Goal: Use online tool/utility: Utilize a website feature to perform a specific function

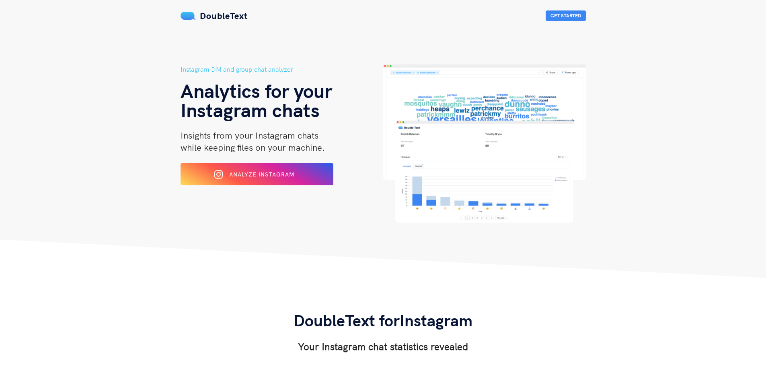
click at [739, 143] on header "Instagram DM and group chat analyzer Analytics for your Instagram chats Insight…" at bounding box center [383, 139] width 766 height 278
click at [665, 93] on header "Instagram DM and group chat analyzer Analytics for your Instagram chats Insight…" at bounding box center [383, 139] width 766 height 278
click at [679, 87] on header "Instagram DM and group chat analyzer Analytics for your Instagram chats Insight…" at bounding box center [383, 139] width 766 height 278
click at [262, 180] on div "Analyze Instagram" at bounding box center [256, 174] width 127 height 13
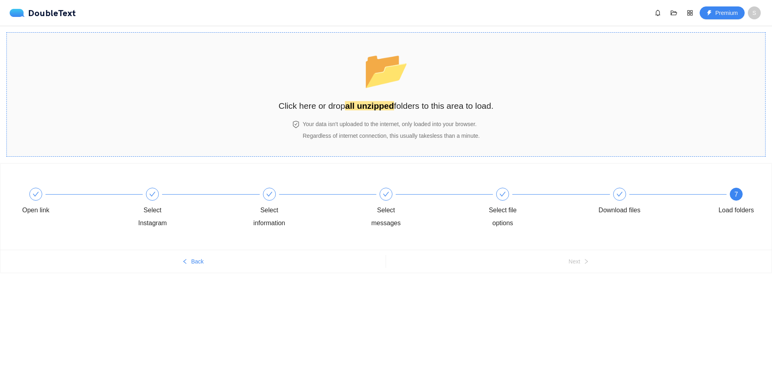
click at [471, 93] on div "📂 Click here or drop all unzipped folders to this area to load." at bounding box center [386, 77] width 215 height 72
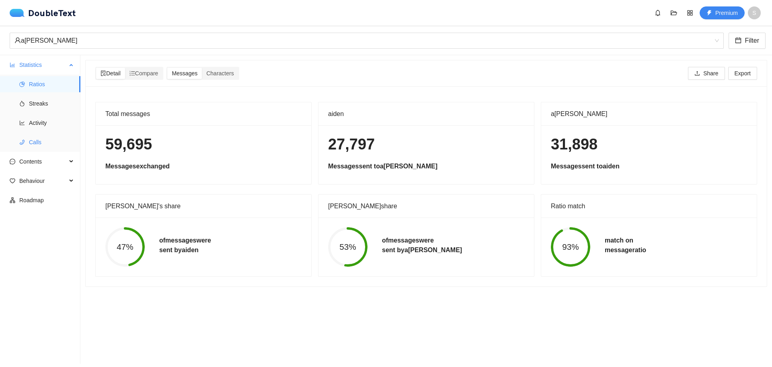
click at [17, 137] on li "Calls" at bounding box center [40, 142] width 80 height 16
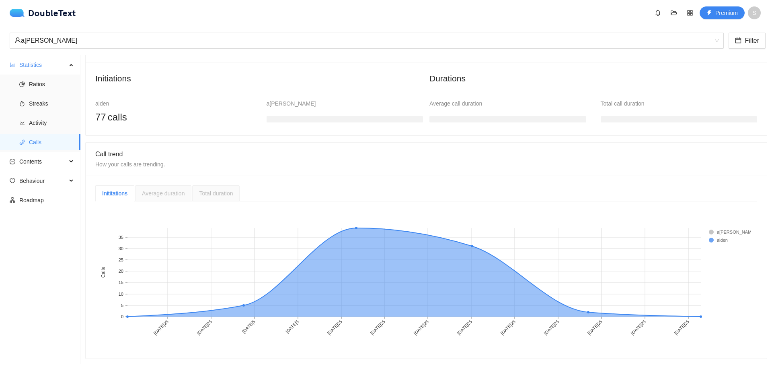
scroll to position [81, 0]
click at [148, 190] on span "Average duration" at bounding box center [163, 193] width 43 height 6
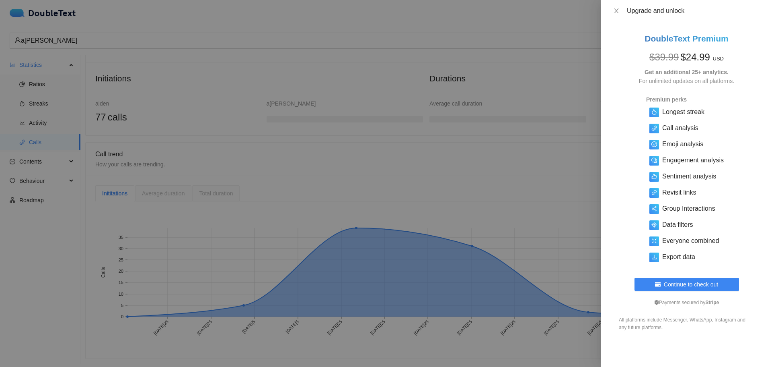
click at [148, 189] on div at bounding box center [386, 183] width 772 height 367
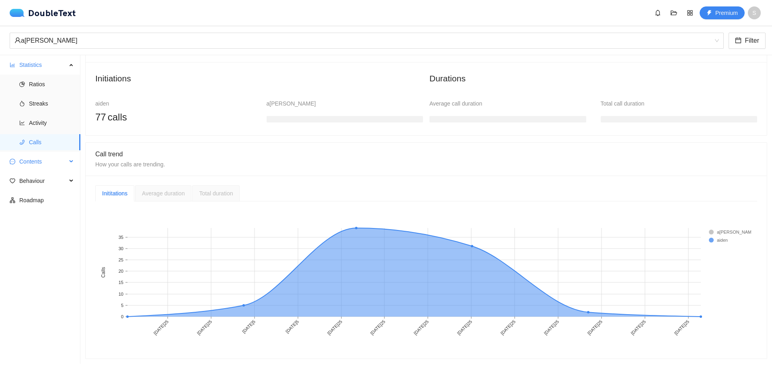
click at [52, 158] on span "Contents" at bounding box center [42, 161] width 47 height 16
click at [52, 181] on span "Word Cloud" at bounding box center [51, 181] width 45 height 16
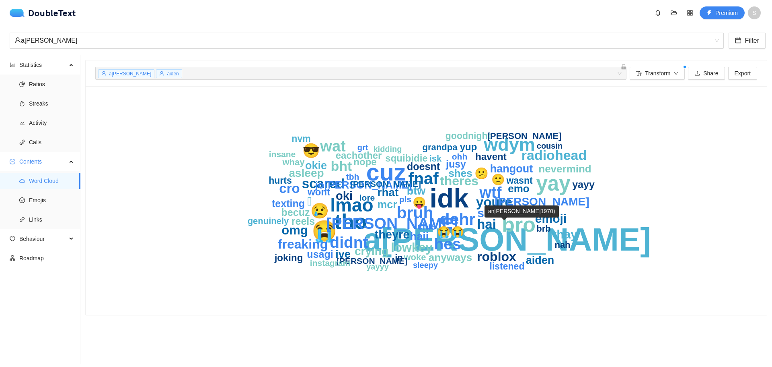
click at [507, 239] on text "a[PERSON_NAME]" at bounding box center [507, 239] width 288 height 36
click at [60, 103] on span "Streaks" at bounding box center [51, 103] width 45 height 16
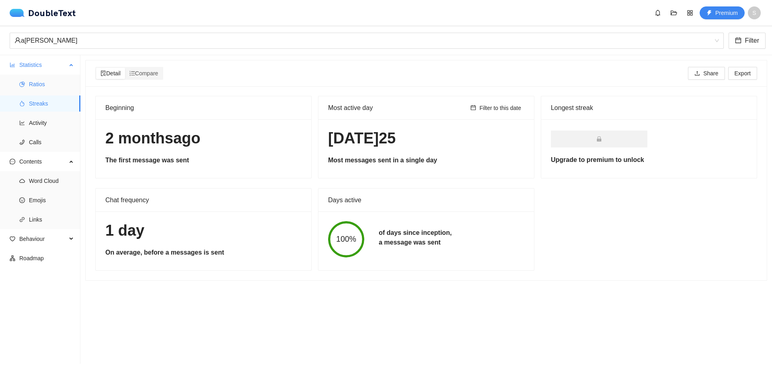
click at [62, 91] on span "Ratios" at bounding box center [51, 84] width 45 height 16
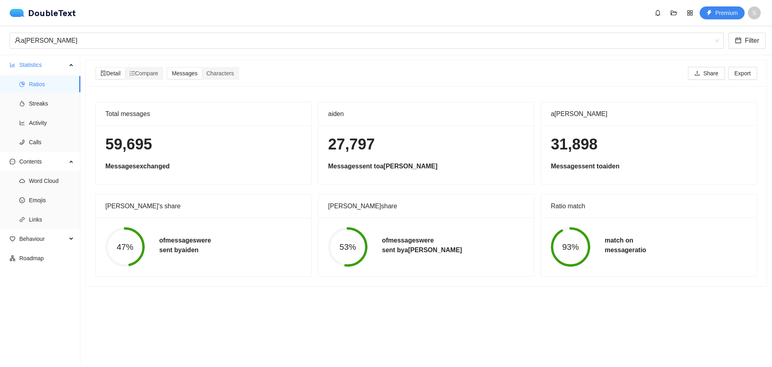
click at [621, 247] on h5 "match on message ratio" at bounding box center [625, 244] width 41 height 19
click at [43, 208] on span "Emojis" at bounding box center [51, 200] width 45 height 16
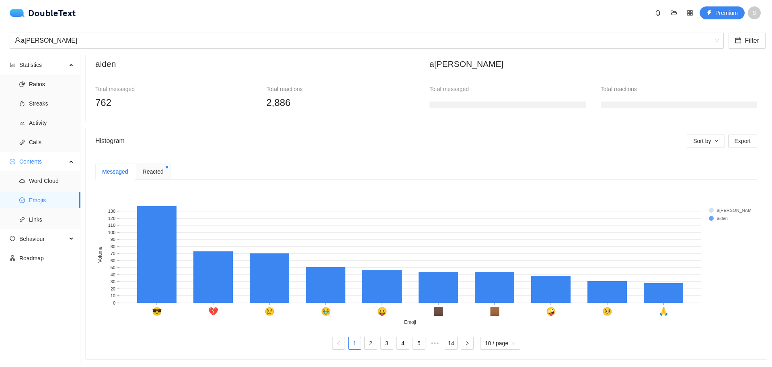
scroll to position [87, 0]
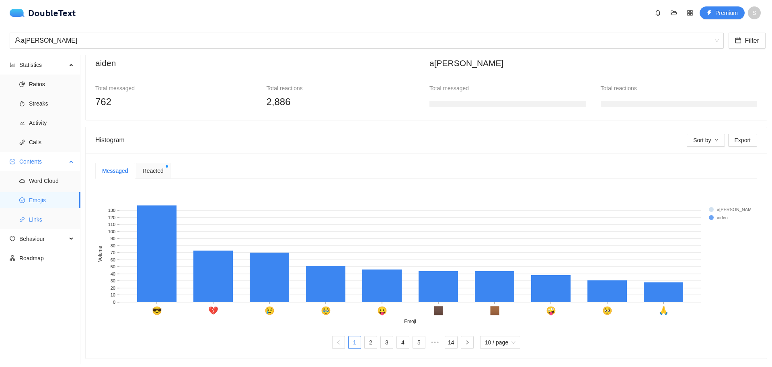
click at [26, 219] on li "Links" at bounding box center [40, 219] width 80 height 16
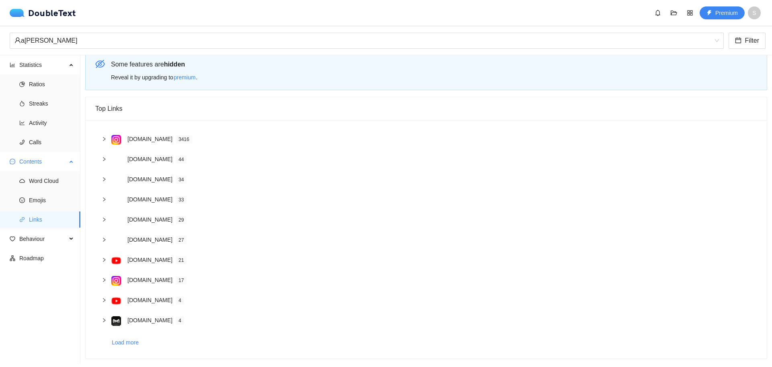
scroll to position [13, 0]
click at [43, 241] on span "Behaviour" at bounding box center [42, 239] width 47 height 16
click at [44, 258] on span "Engagement" at bounding box center [51, 258] width 45 height 16
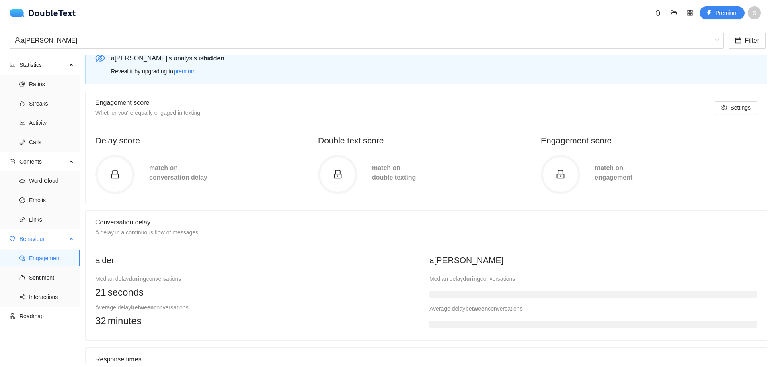
scroll to position [87, 0]
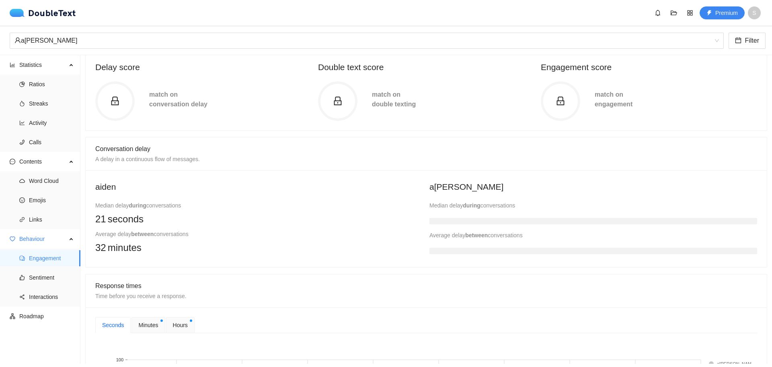
click at [468, 221] on h3 at bounding box center [594, 221] width 328 height 6
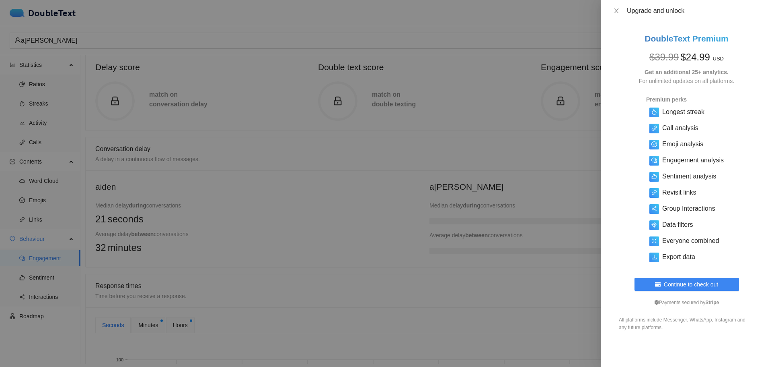
click at [468, 221] on div at bounding box center [386, 183] width 772 height 367
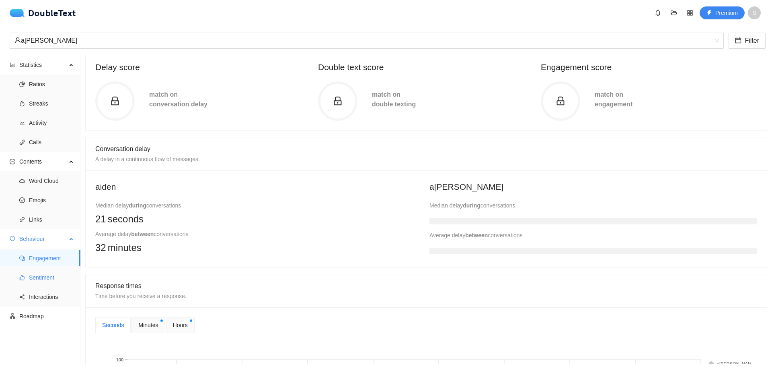
click at [57, 277] on span "Sentiment" at bounding box center [51, 277] width 45 height 16
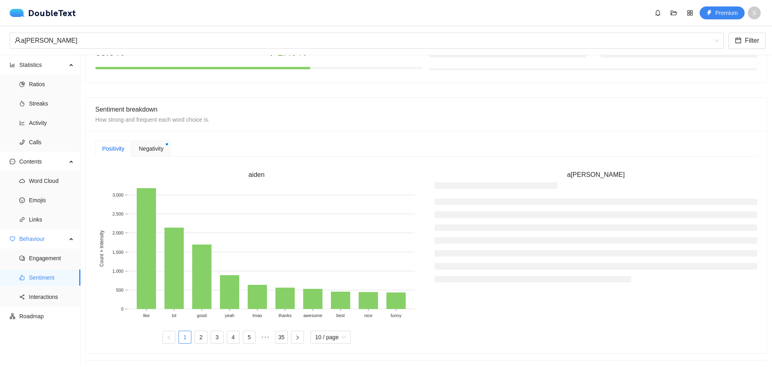
scroll to position [167, 0]
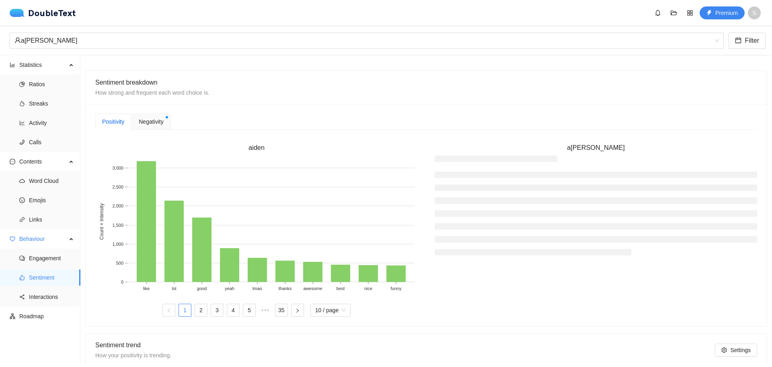
click at [153, 120] on span "Negativity" at bounding box center [151, 121] width 25 height 9
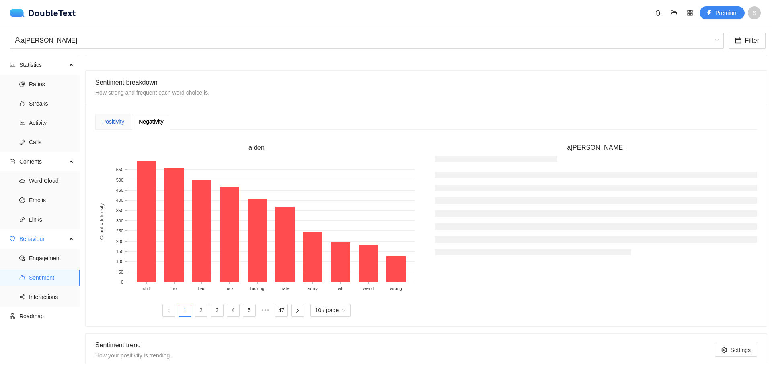
click at [107, 118] on div "Positivity" at bounding box center [113, 121] width 22 height 9
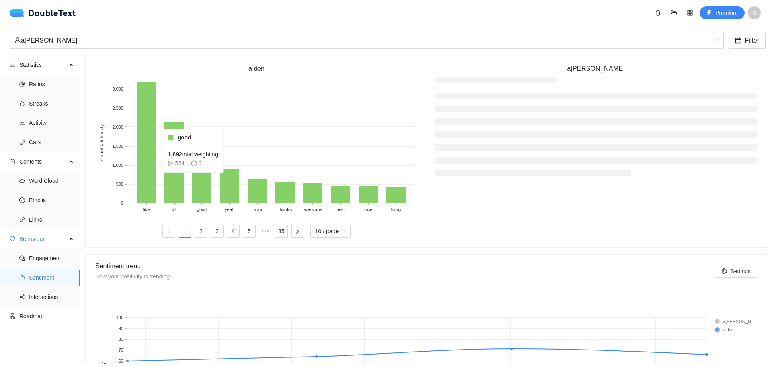
scroll to position [247, 0]
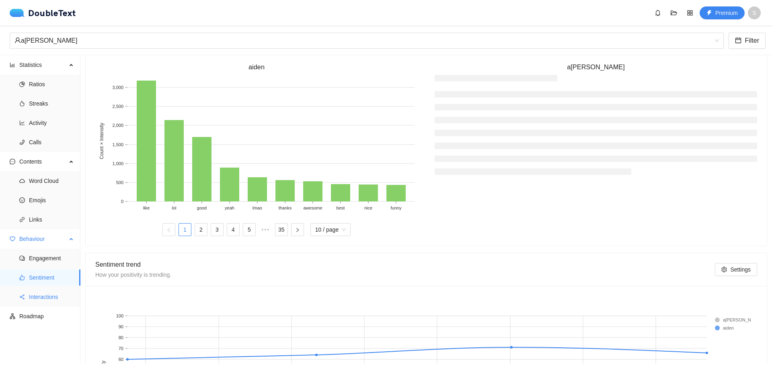
click at [47, 292] on span "Interactions" at bounding box center [51, 296] width 45 height 16
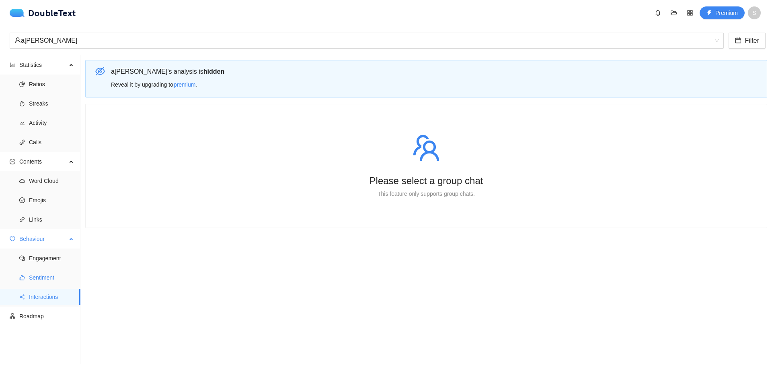
click at [53, 274] on span "Sentiment" at bounding box center [51, 277] width 45 height 16
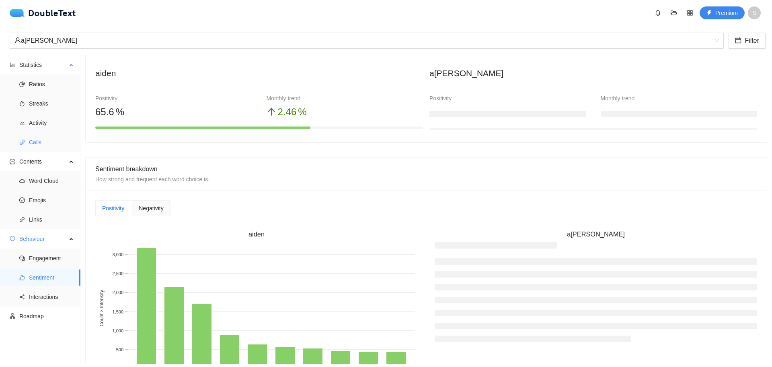
scroll to position [80, 0]
click at [56, 321] on span "Roadmap" at bounding box center [46, 316] width 55 height 16
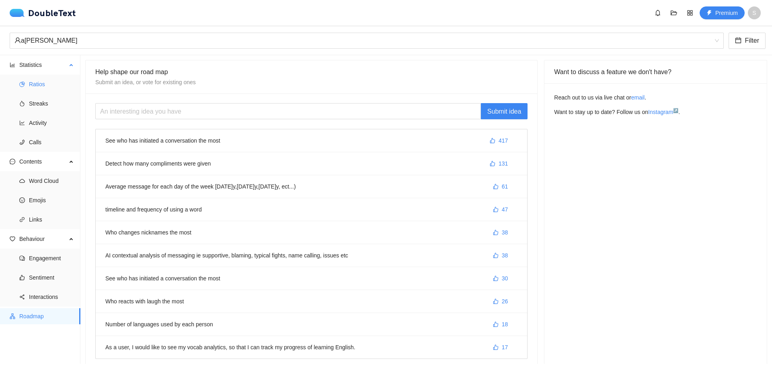
click at [28, 82] on li "Ratios" at bounding box center [40, 84] width 80 height 16
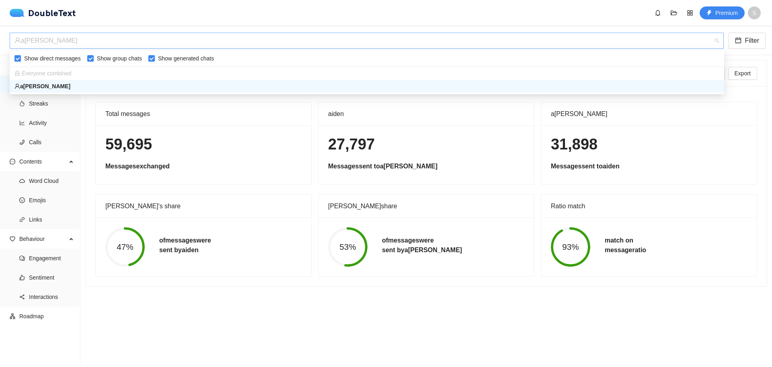
click at [31, 45] on div "a[PERSON_NAME]" at bounding box center [363, 40] width 698 height 15
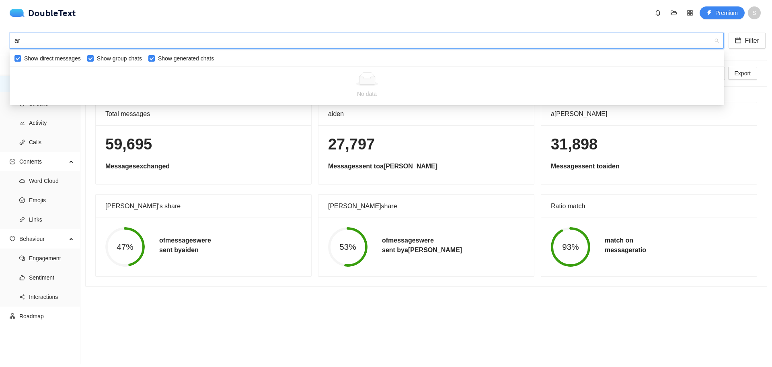
type input "a"
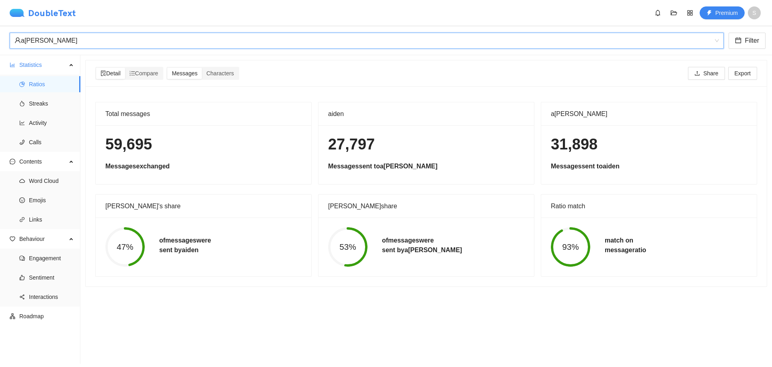
click at [26, 11] on img at bounding box center [19, 13] width 19 height 8
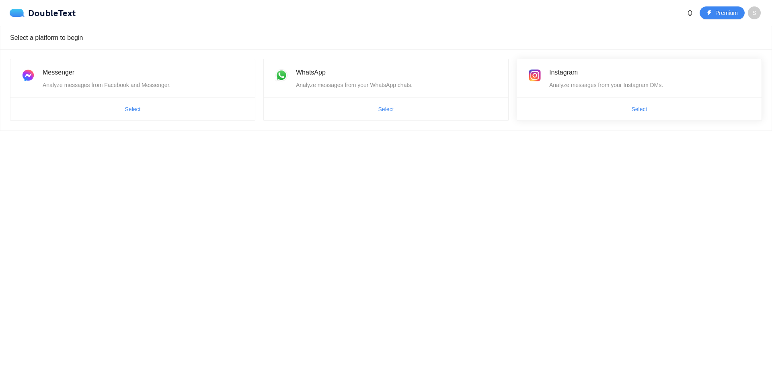
click at [571, 115] on span "Select" at bounding box center [639, 109] width 245 height 13
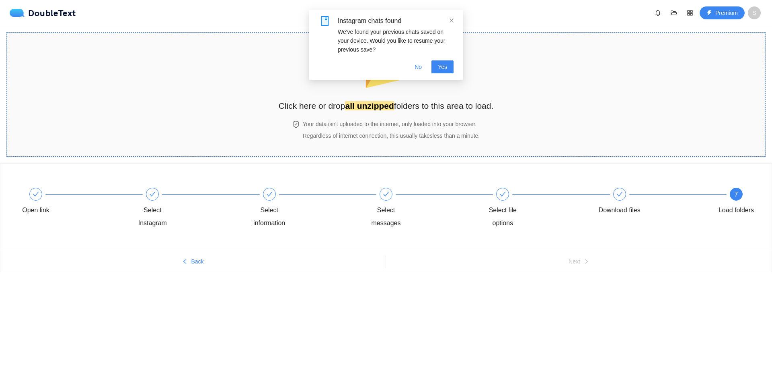
click at [429, 93] on div "📂 Click here or drop all unzipped folders to this area to load." at bounding box center [386, 77] width 215 height 72
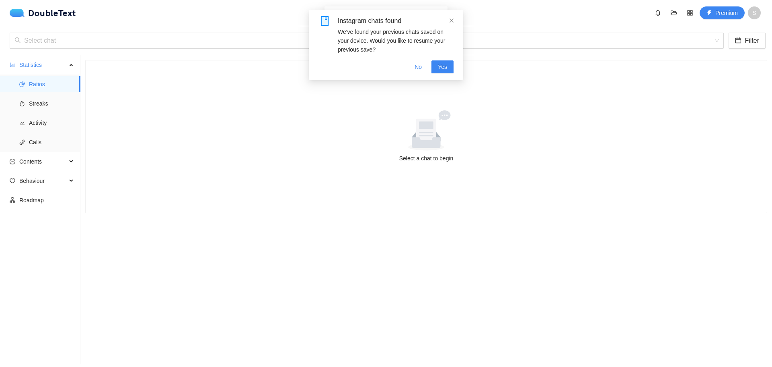
click at [449, 21] on div "Instagram chats found" at bounding box center [396, 21] width 116 height 10
click at [452, 20] on icon "close" at bounding box center [452, 21] width 4 height 4
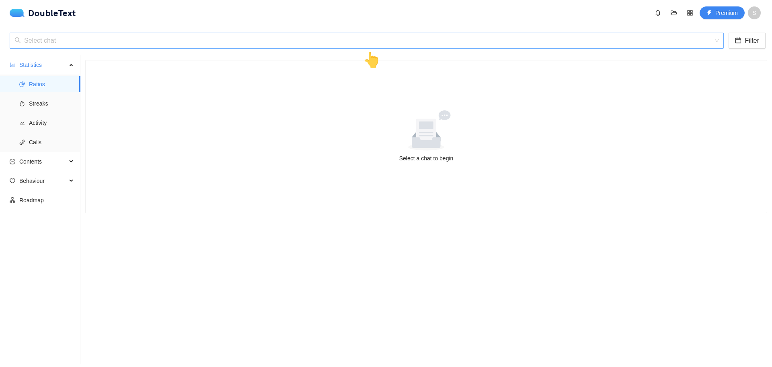
click at [363, 43] on input "search" at bounding box center [363, 40] width 699 height 15
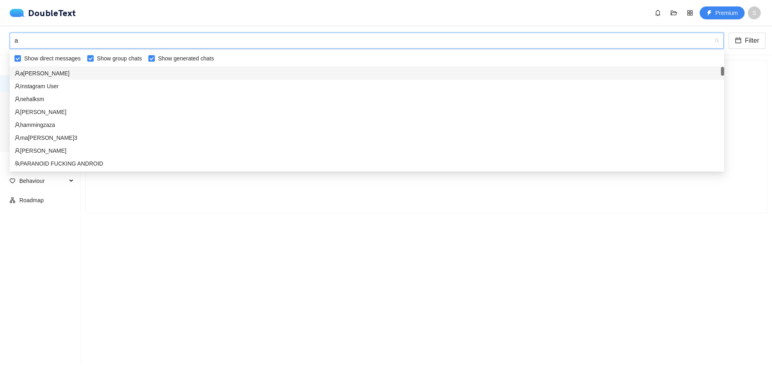
type input "ar"
click at [56, 87] on div "[PERSON_NAME]" at bounding box center [366, 86] width 705 height 9
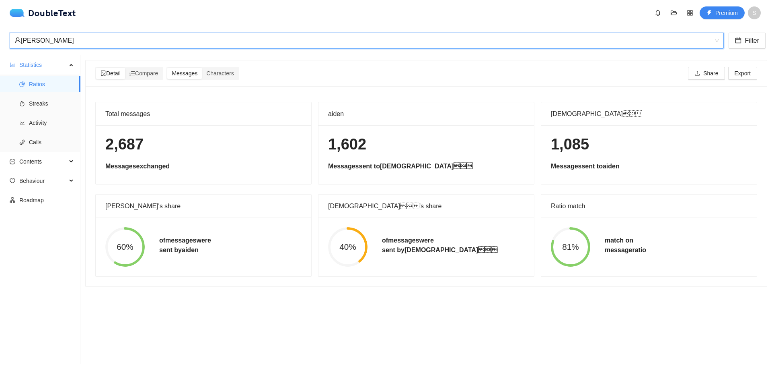
click at [137, 42] on div "[PERSON_NAME]" at bounding box center [363, 40] width 698 height 15
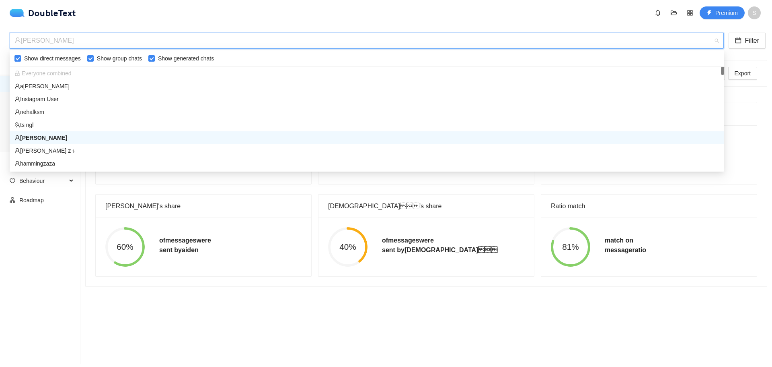
click at [137, 42] on div "[PERSON_NAME]" at bounding box center [363, 40] width 698 height 15
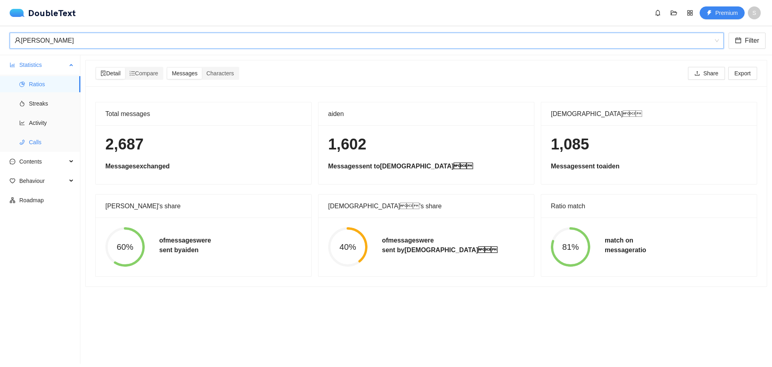
click at [35, 138] on span "Calls" at bounding box center [51, 142] width 45 height 16
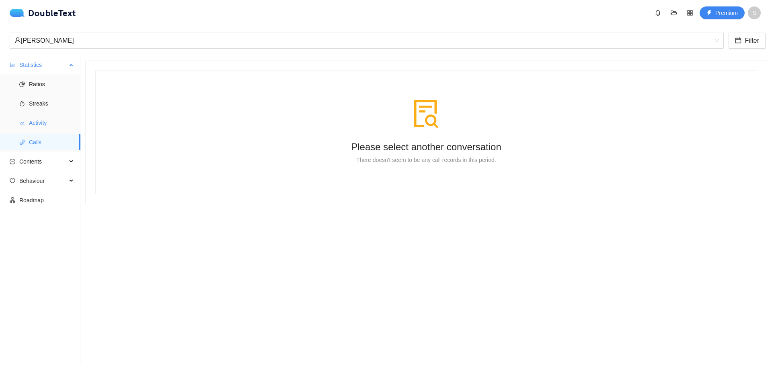
click at [39, 120] on span "Activity" at bounding box center [51, 123] width 45 height 16
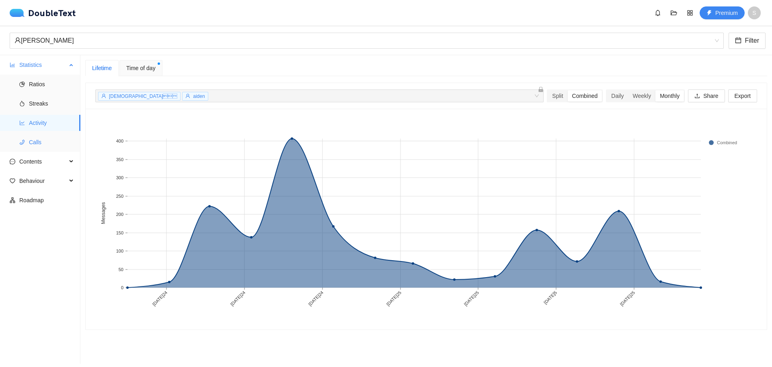
click at [38, 147] on span "Calls" at bounding box center [51, 142] width 45 height 16
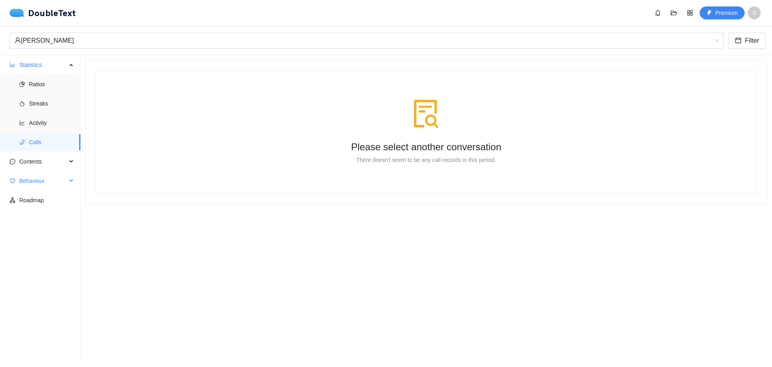
click at [43, 173] on span "Behaviour" at bounding box center [42, 181] width 47 height 16
click at [43, 165] on span "Contents" at bounding box center [42, 161] width 47 height 16
click at [43, 179] on span "Word Cloud" at bounding box center [51, 181] width 45 height 16
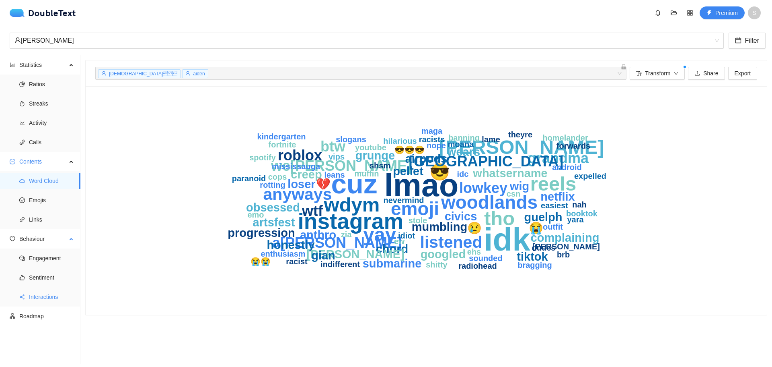
click at [39, 296] on span "Interactions" at bounding box center [51, 296] width 45 height 16
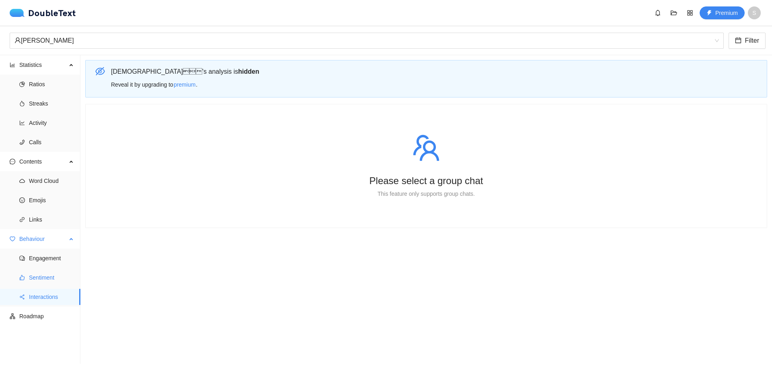
click at [49, 279] on span "Sentiment" at bounding box center [51, 277] width 45 height 16
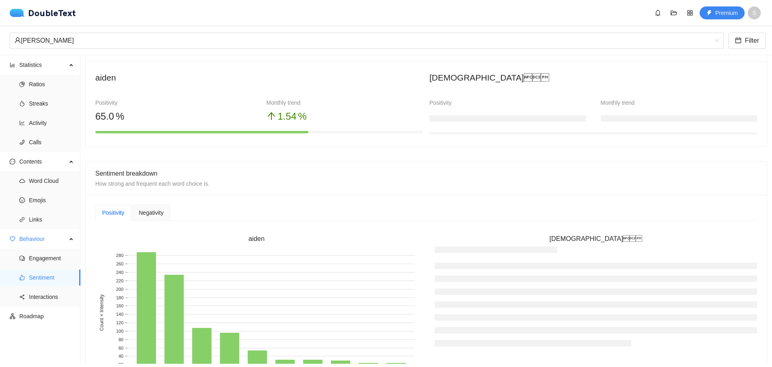
scroll to position [80, 0]
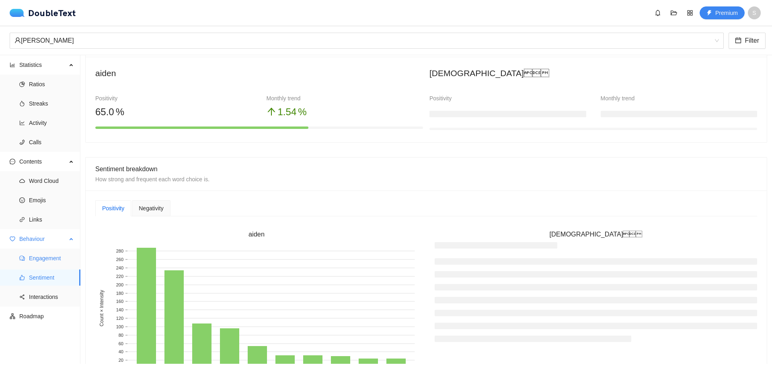
click at [37, 256] on span "Engagement" at bounding box center [51, 258] width 45 height 16
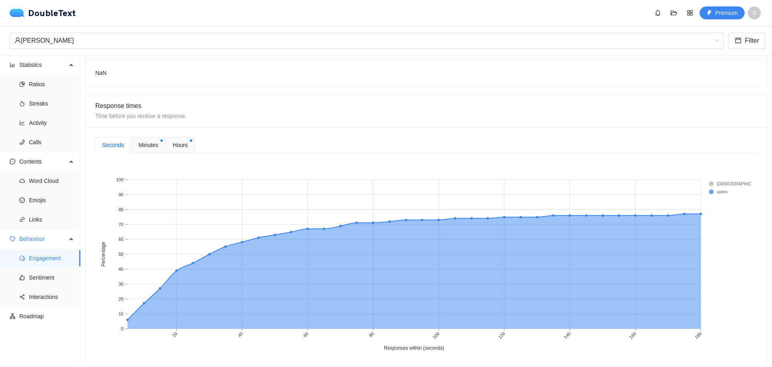
scroll to position [201, 0]
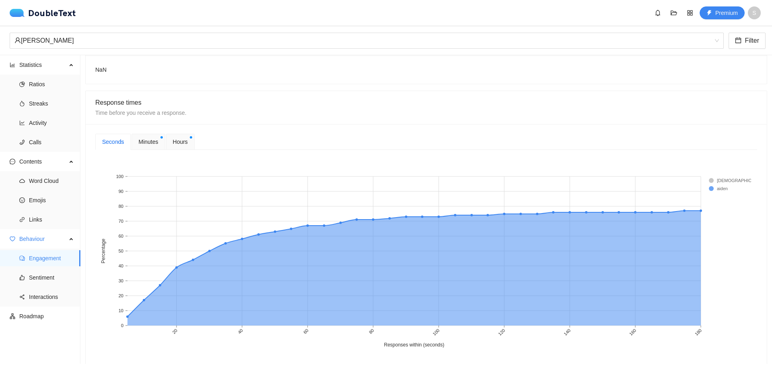
click at [171, 146] on div "Hours" at bounding box center [180, 142] width 29 height 16
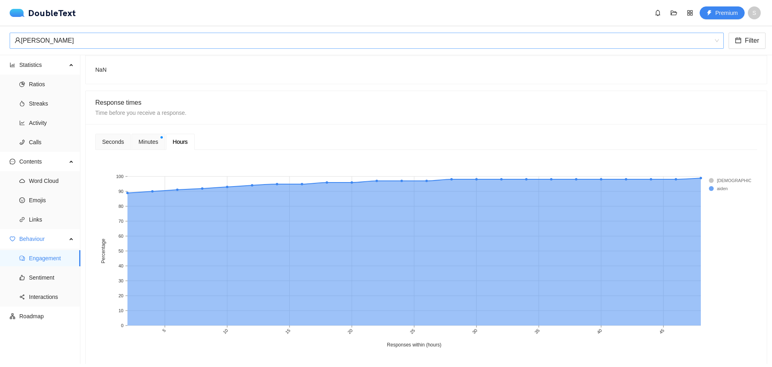
click at [55, 36] on div "[PERSON_NAME]" at bounding box center [363, 40] width 698 height 15
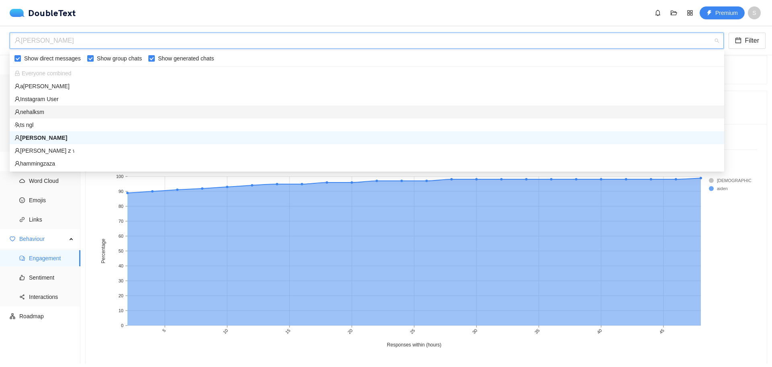
click at [42, 115] on div "nehalksm" at bounding box center [366, 111] width 705 height 9
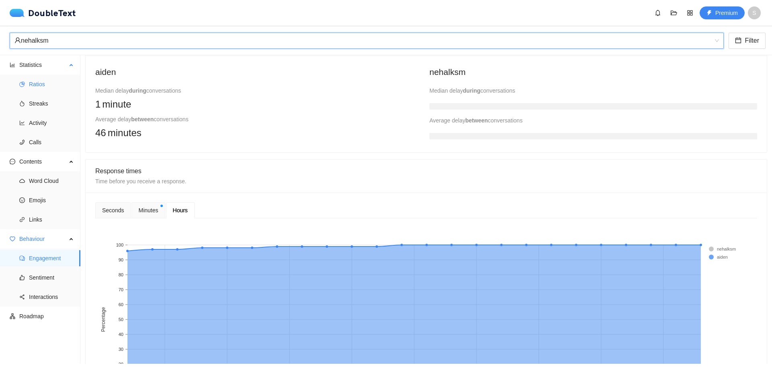
click at [31, 86] on span "Ratios" at bounding box center [51, 84] width 45 height 16
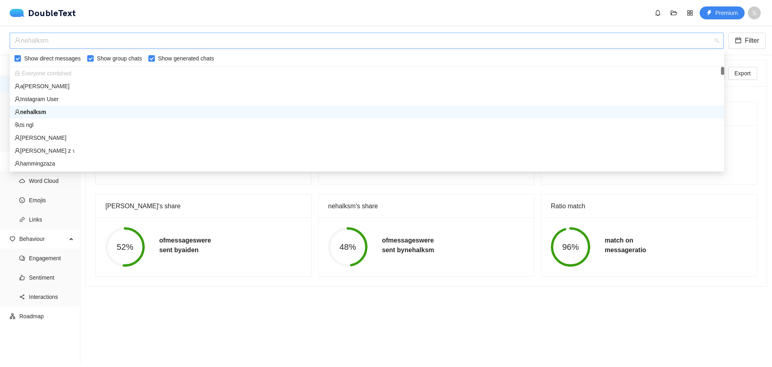
click at [208, 36] on div "nehalksm" at bounding box center [363, 40] width 698 height 15
click at [131, 43] on div "nehalksm" at bounding box center [363, 40] width 698 height 15
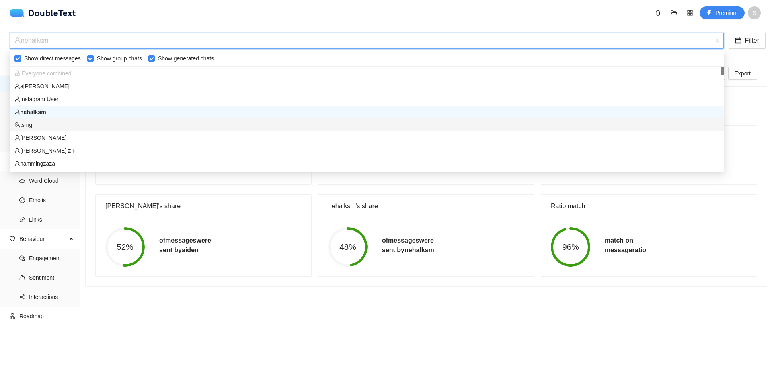
scroll to position [40, 0]
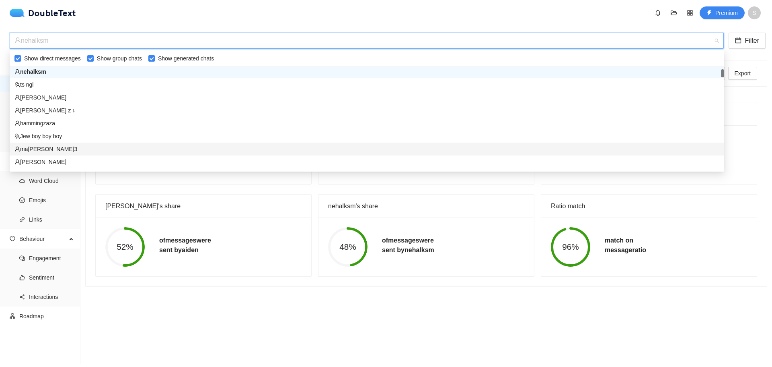
click at [53, 144] on div "ma[PERSON_NAME]3" at bounding box center [366, 148] width 705 height 9
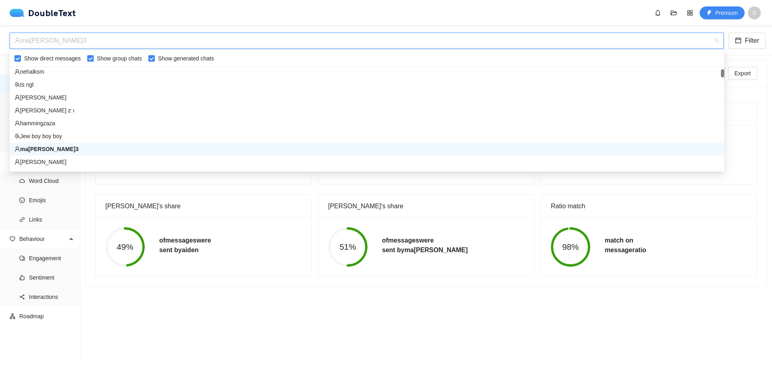
click at [82, 39] on div "ma[PERSON_NAME]3" at bounding box center [363, 40] width 698 height 15
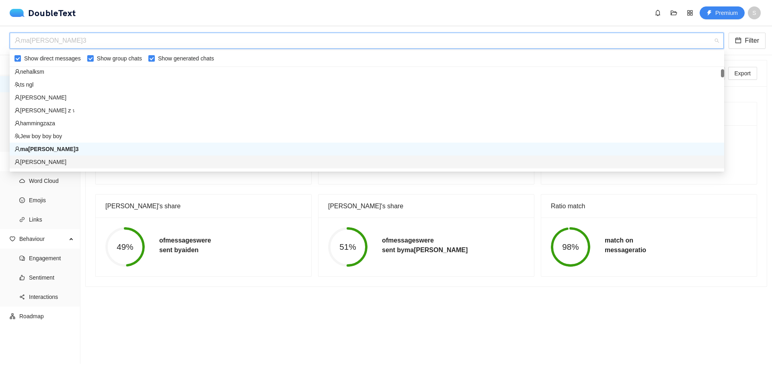
click at [43, 159] on div "[PERSON_NAME]" at bounding box center [366, 161] width 705 height 9
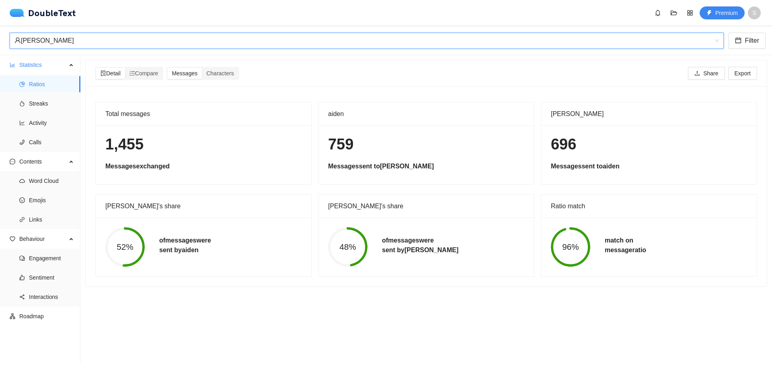
click at [85, 39] on div "[PERSON_NAME]" at bounding box center [363, 40] width 698 height 15
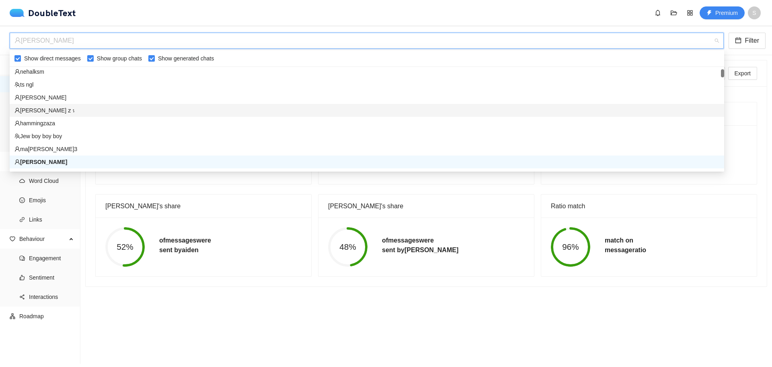
click at [80, 116] on div "‎[PERSON_NAME] 𝗓 𐰁‎" at bounding box center [367, 110] width 715 height 13
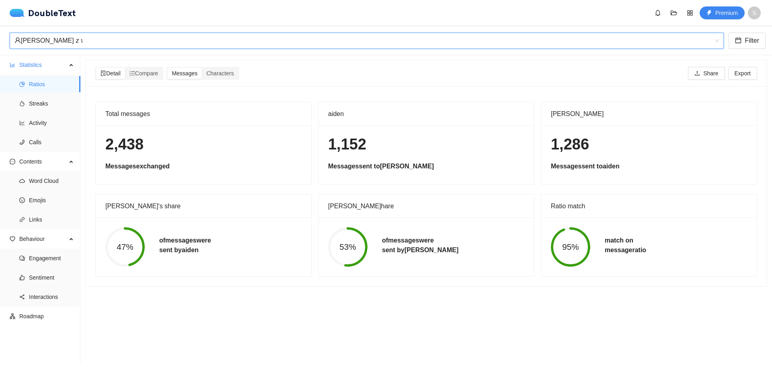
click at [70, 39] on div "‎[PERSON_NAME] 𝗓 𐰁‎" at bounding box center [363, 40] width 698 height 15
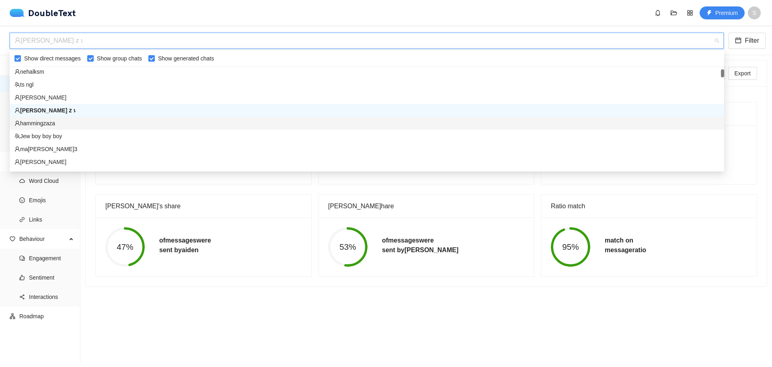
click at [60, 128] on div "hammingzaza" at bounding box center [367, 123] width 715 height 13
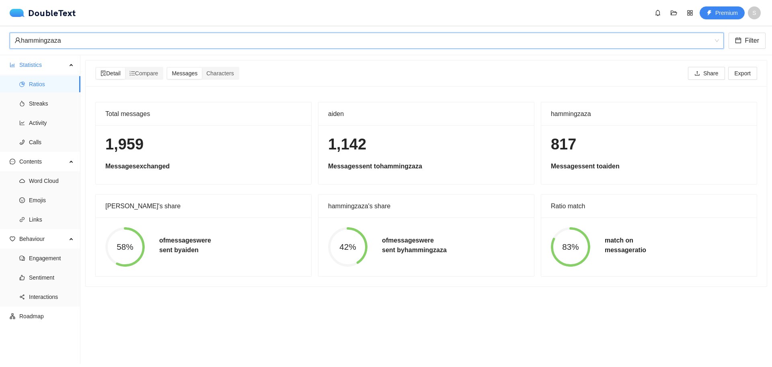
click at [74, 41] on div "hammingzaza" at bounding box center [363, 40] width 698 height 15
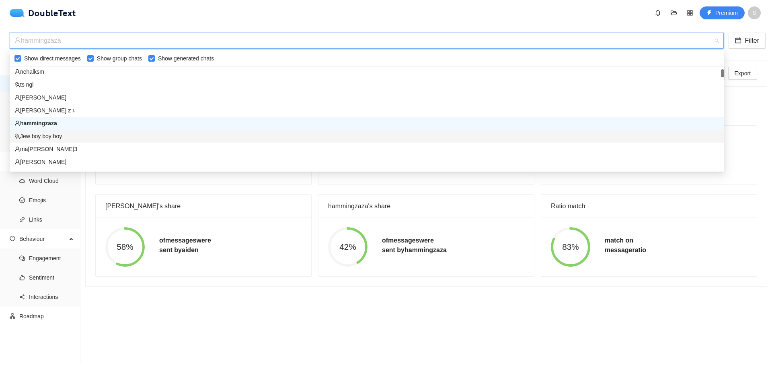
scroll to position [80, 0]
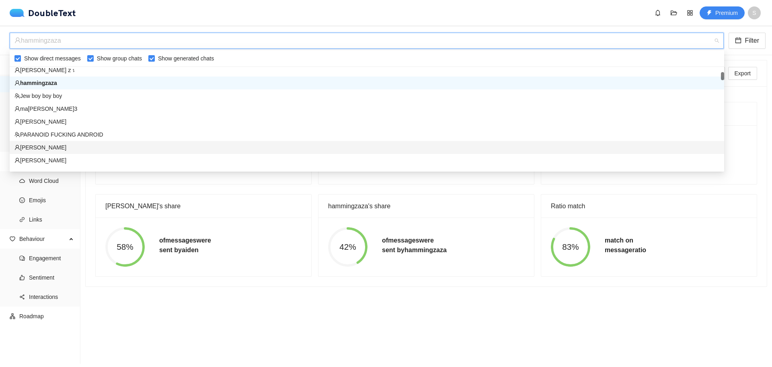
click at [45, 149] on div "[PERSON_NAME]" at bounding box center [366, 147] width 705 height 9
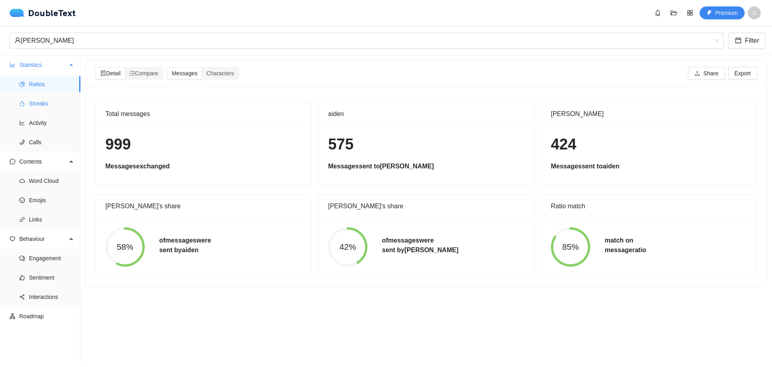
click at [46, 101] on span "Streaks" at bounding box center [51, 103] width 45 height 16
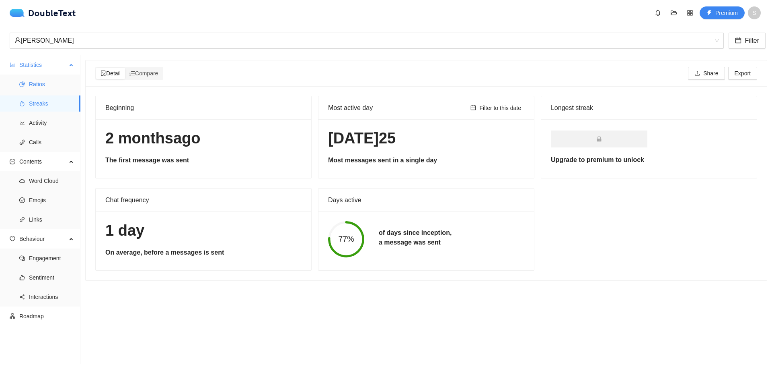
click at [54, 86] on span "Ratios" at bounding box center [51, 84] width 45 height 16
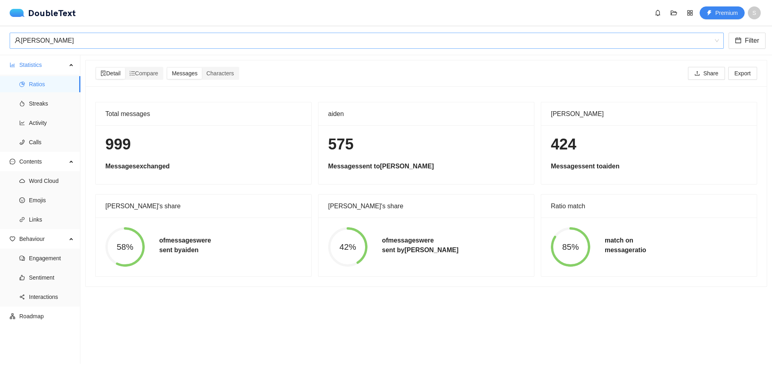
click at [82, 43] on div "[PERSON_NAME]" at bounding box center [363, 40] width 698 height 15
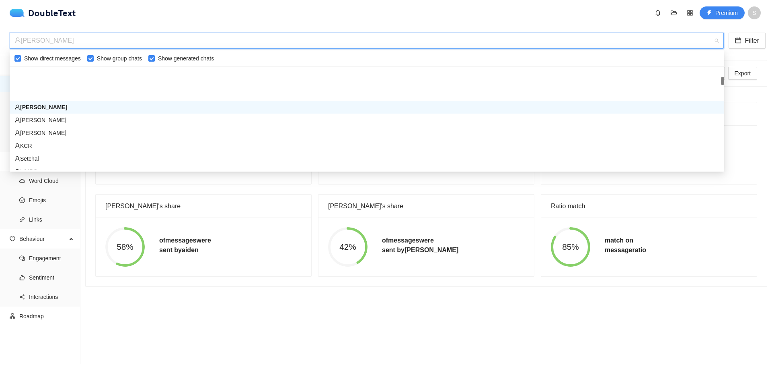
scroll to position [161, 0]
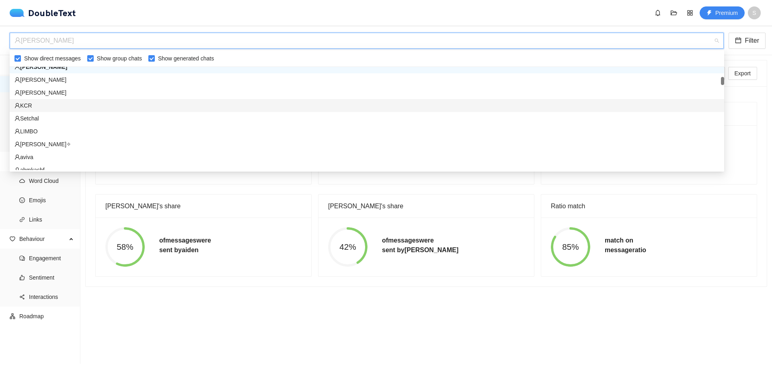
click at [32, 103] on div "KCR" at bounding box center [366, 105] width 705 height 9
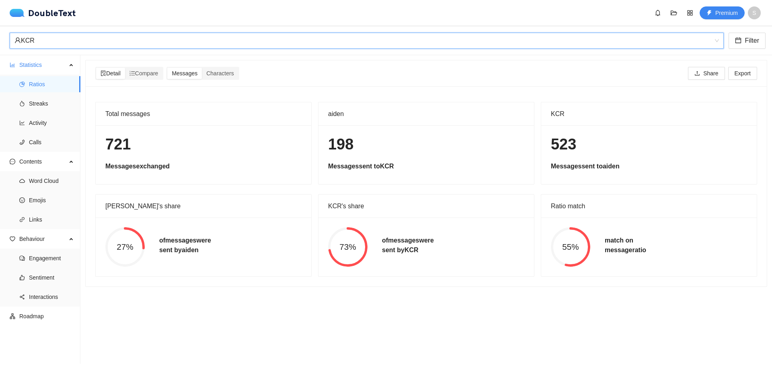
click at [122, 42] on div "KCR" at bounding box center [363, 40] width 698 height 15
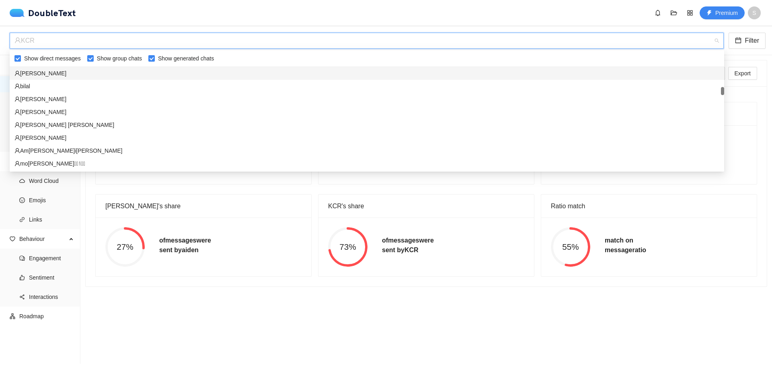
scroll to position [362, 0]
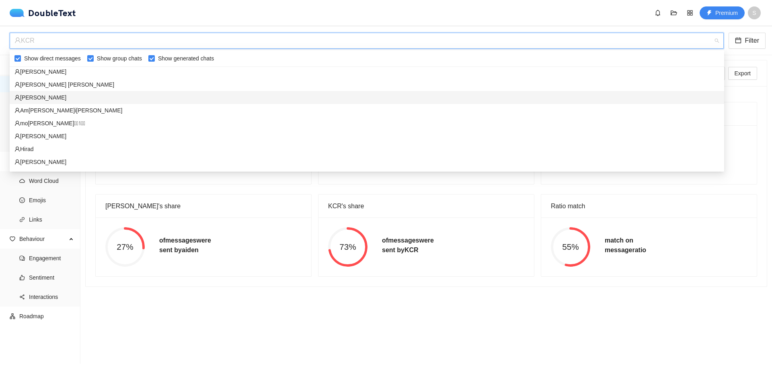
click at [45, 97] on div "[PERSON_NAME]" at bounding box center [366, 97] width 705 height 9
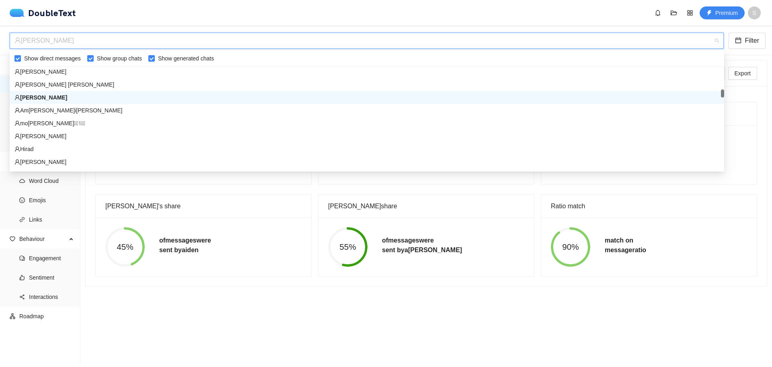
click at [100, 41] on div "[PERSON_NAME]" at bounding box center [363, 40] width 698 height 15
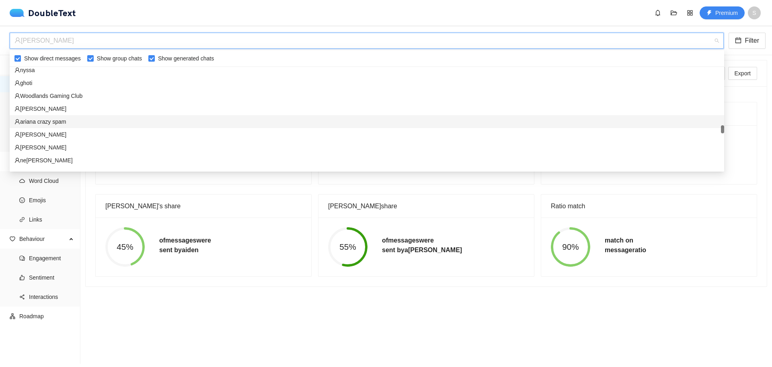
scroll to position [1086, 0]
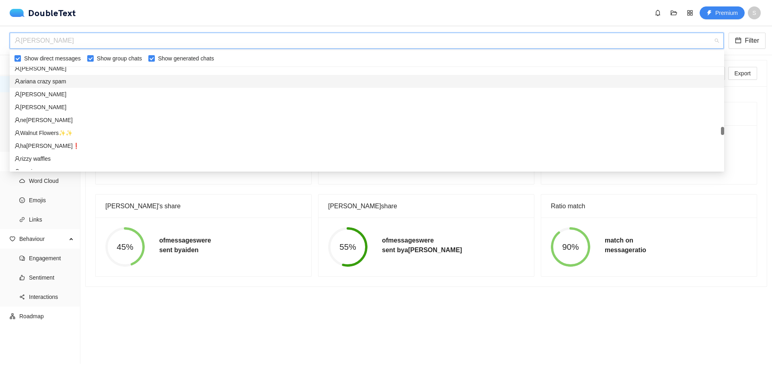
click at [32, 80] on div "ariana crazy spam" at bounding box center [366, 81] width 705 height 9
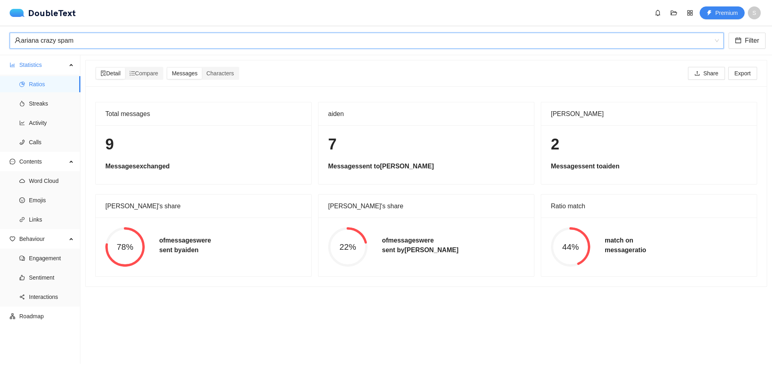
click at [144, 47] on div "ariana crazy spam" at bounding box center [363, 40] width 698 height 15
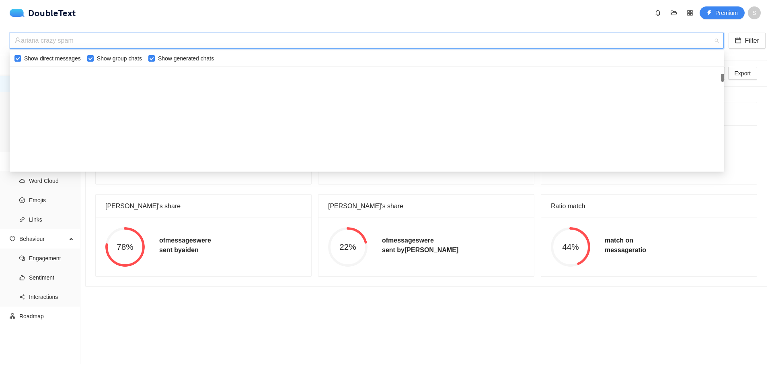
scroll to position [0, 0]
drag, startPoint x: 723, startPoint y: 125, endPoint x: 715, endPoint y: 35, distance: 90.8
click at [715, 35] on body "DoubleText Premium S 📂 Click here or drop all unzipped folders to this area to …" at bounding box center [386, 183] width 772 height 367
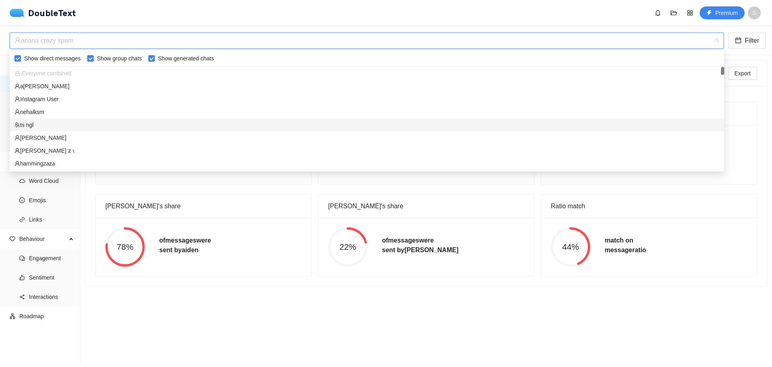
click at [171, 125] on div "ts ngl" at bounding box center [366, 124] width 705 height 9
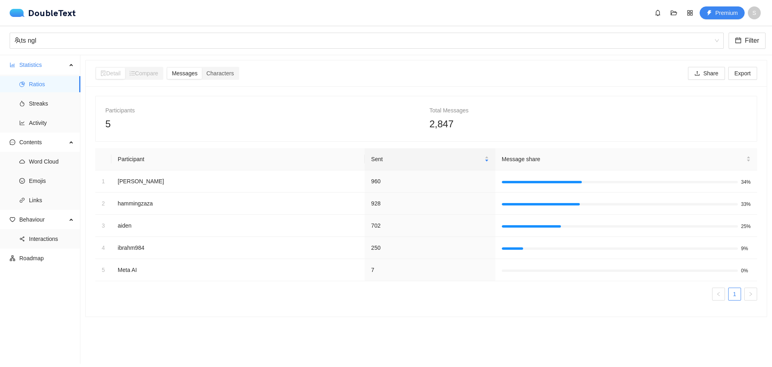
click at [103, 49] on div "ts ngl Filter" at bounding box center [386, 40] width 772 height 29
click at [100, 45] on div "ts ngl" at bounding box center [363, 40] width 698 height 15
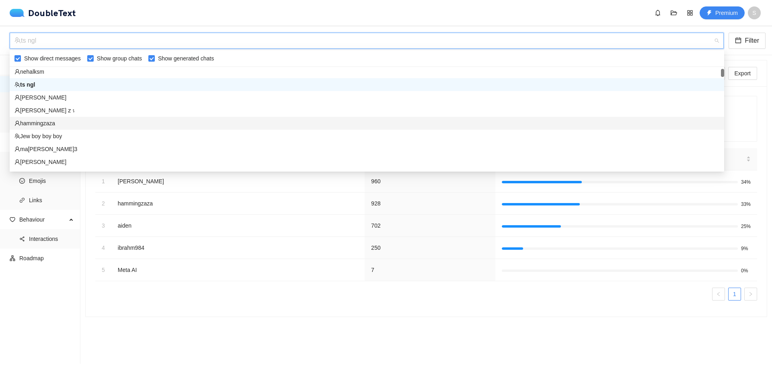
scroll to position [80, 0]
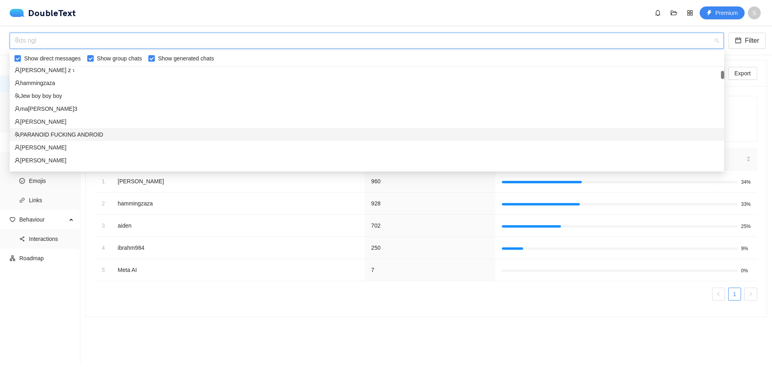
click at [60, 133] on div "PARANOID FUCKING ANDROID" at bounding box center [366, 134] width 705 height 9
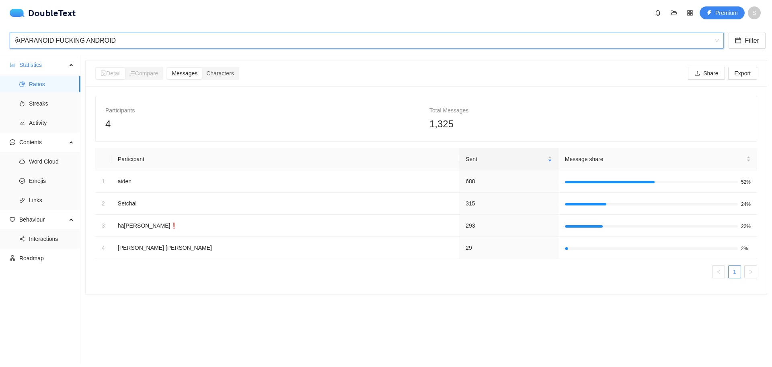
click at [66, 43] on div "PARANOID FUCKING ANDROID" at bounding box center [363, 40] width 698 height 15
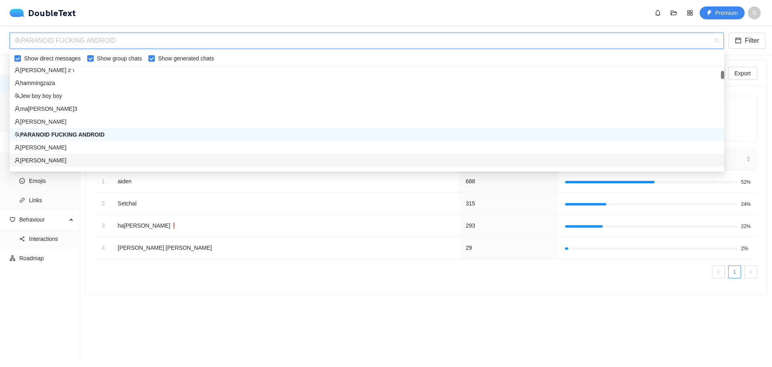
click at [63, 159] on div "[PERSON_NAME]" at bounding box center [366, 160] width 705 height 9
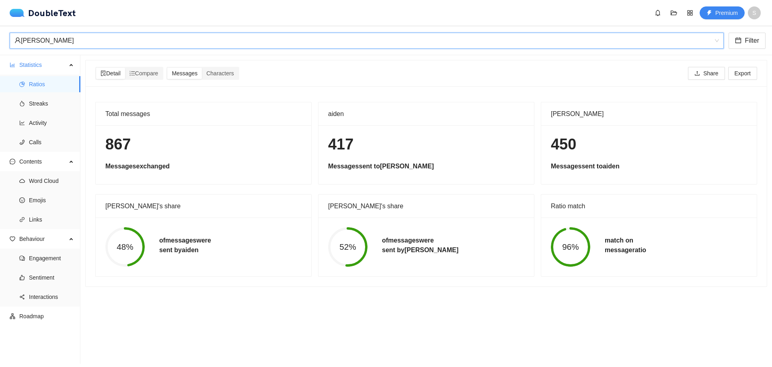
click at [84, 39] on div "[PERSON_NAME]" at bounding box center [363, 40] width 698 height 15
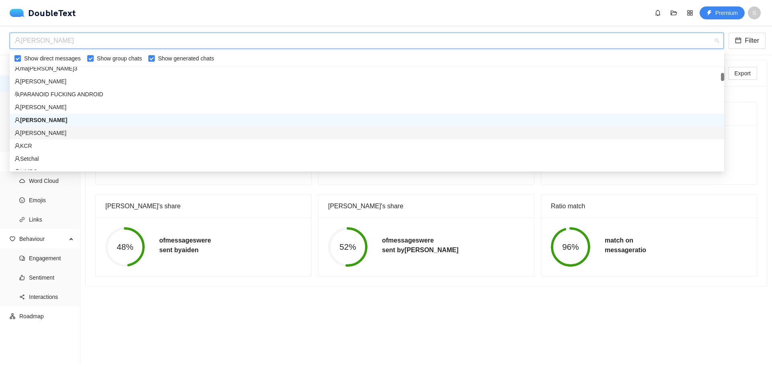
scroll to position [161, 0]
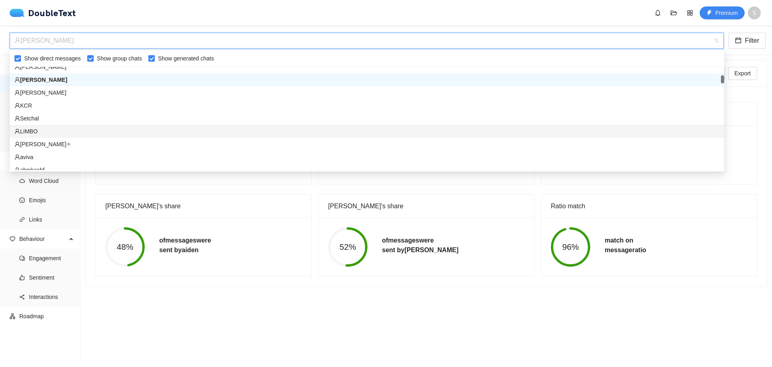
click at [53, 133] on div "LIMBO" at bounding box center [366, 131] width 705 height 9
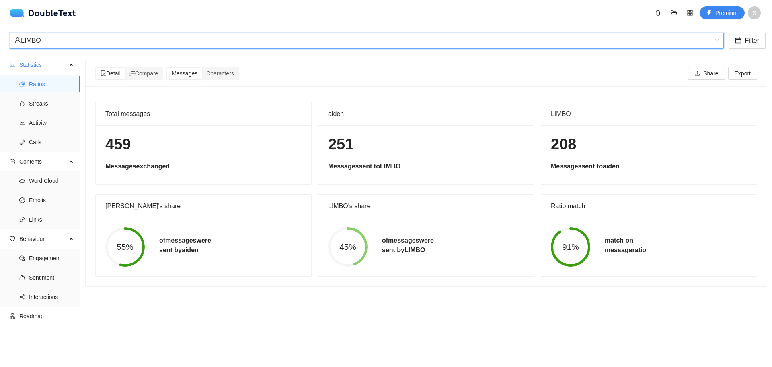
click at [93, 49] on div "LIMBO LIMBO Filter" at bounding box center [386, 40] width 772 height 29
click at [91, 45] on div "LIMBO" at bounding box center [363, 40] width 698 height 15
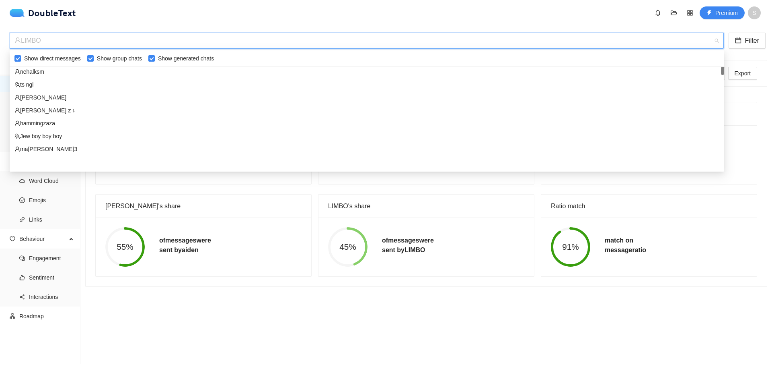
scroll to position [0, 0]
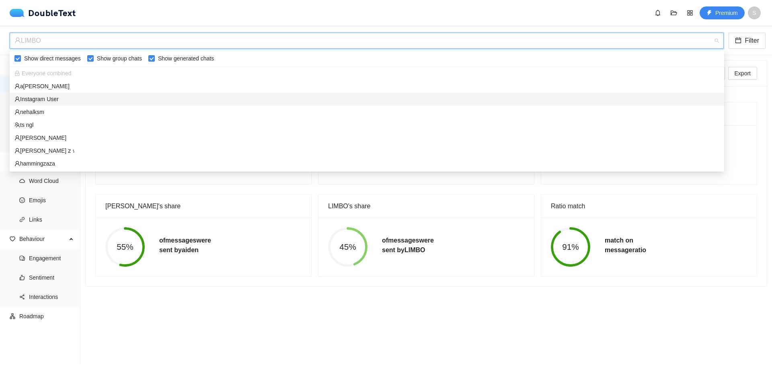
click at [59, 103] on div "Instagram User" at bounding box center [366, 99] width 705 height 9
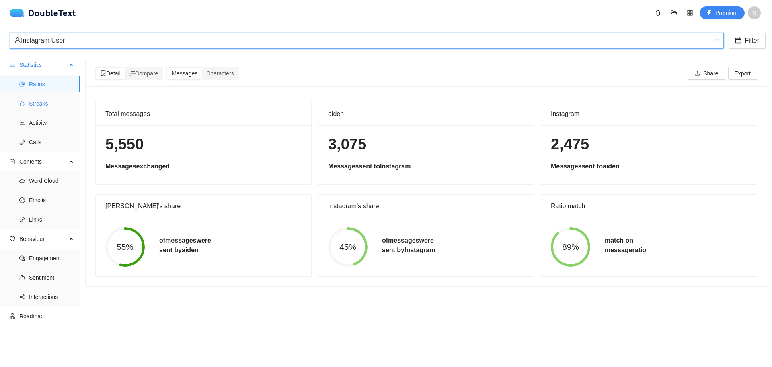
click at [43, 99] on span "Streaks" at bounding box center [51, 103] width 45 height 16
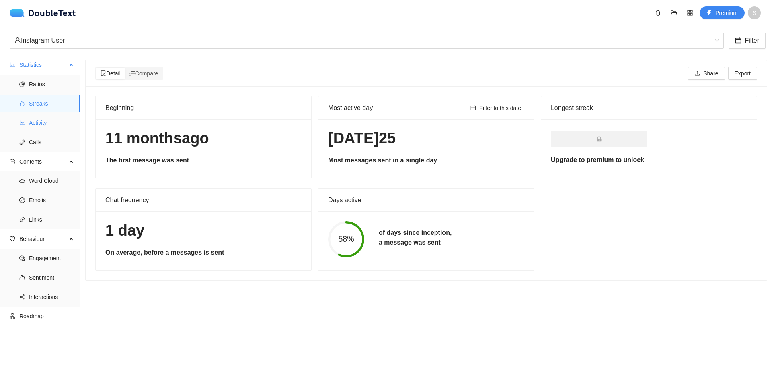
click at [54, 123] on span "Activity" at bounding box center [51, 123] width 45 height 16
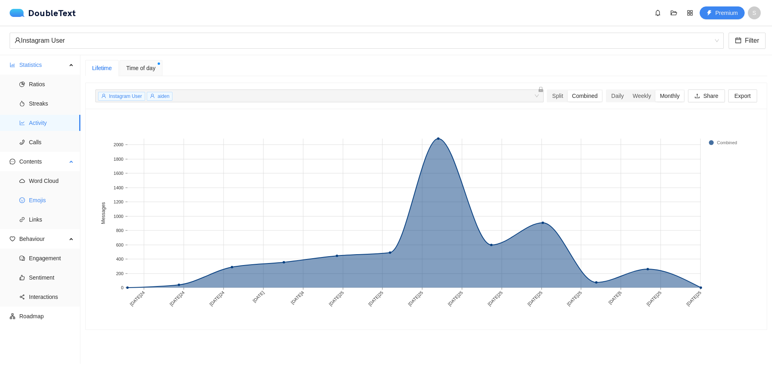
click at [56, 206] on span "Emojis" at bounding box center [51, 200] width 45 height 16
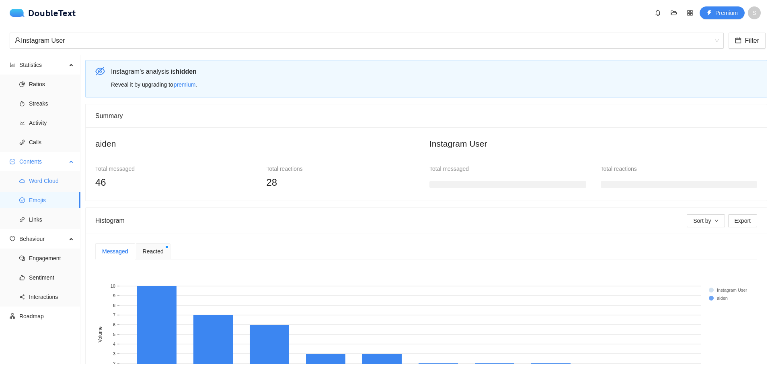
click at [45, 187] on span "Word Cloud" at bounding box center [51, 181] width 45 height 16
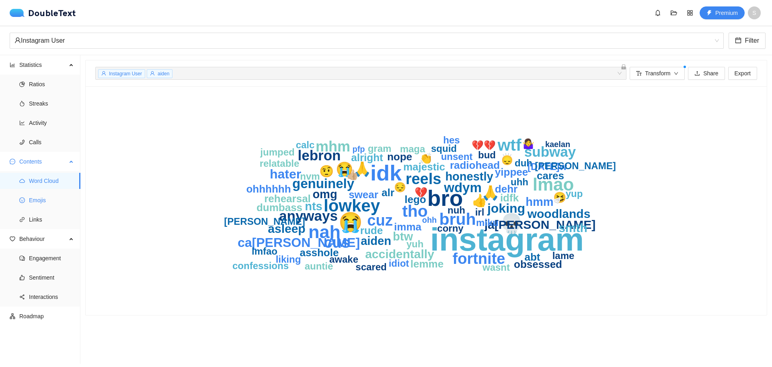
click at [35, 196] on span "Emojis" at bounding box center [51, 200] width 45 height 16
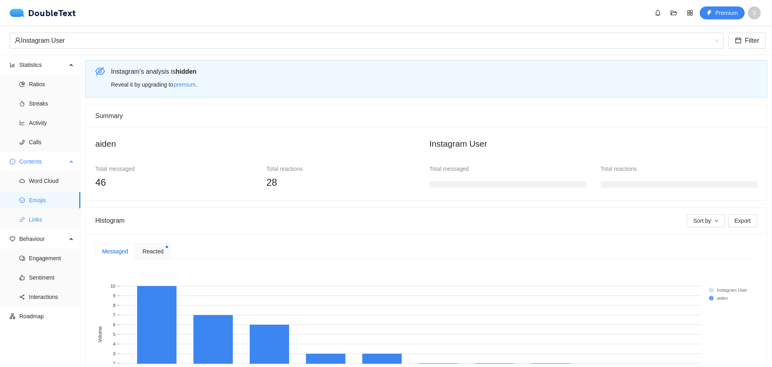
click at [47, 223] on span "Links" at bounding box center [51, 219] width 45 height 16
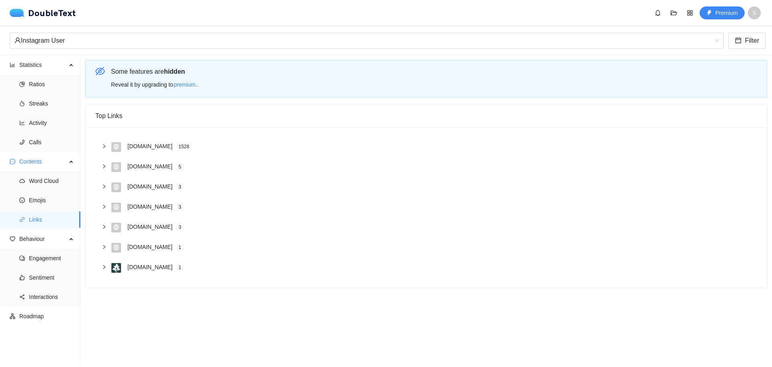
click at [146, 168] on div "[DOMAIN_NAME]" at bounding box center [150, 166] width 45 height 9
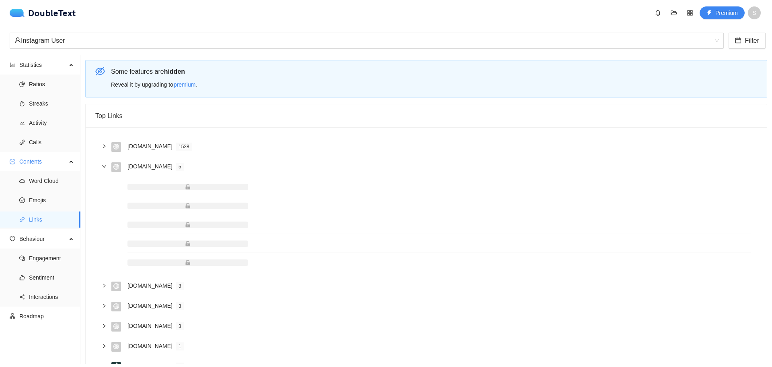
click at [129, 276] on div at bounding box center [426, 226] width 662 height 99
click at [52, 280] on span "Sentiment" at bounding box center [51, 277] width 45 height 16
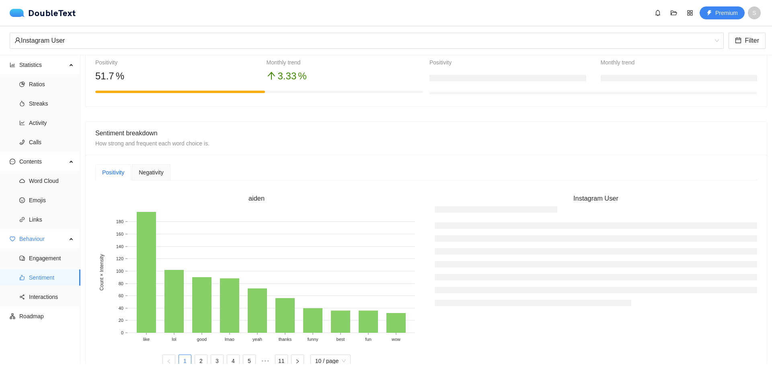
scroll to position [121, 0]
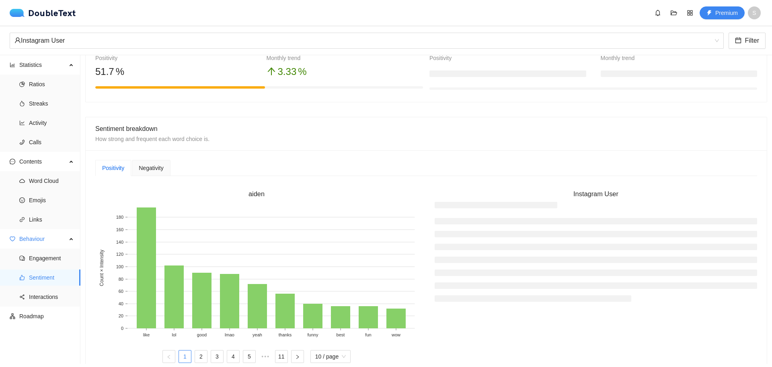
click at [138, 169] on div "Negativity" at bounding box center [151, 168] width 38 height 16
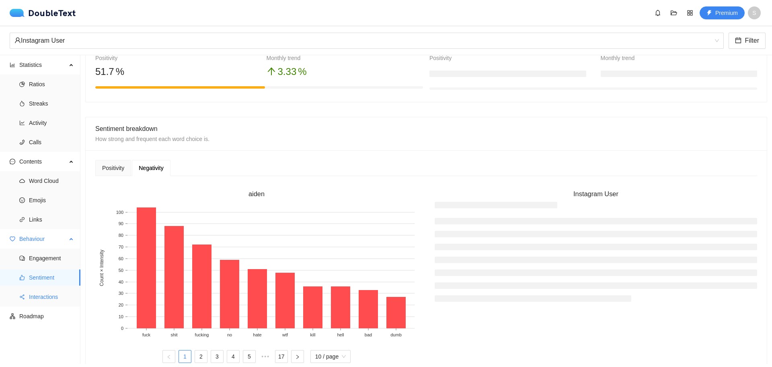
click at [23, 299] on icon "share-alt" at bounding box center [22, 297] width 6 height 6
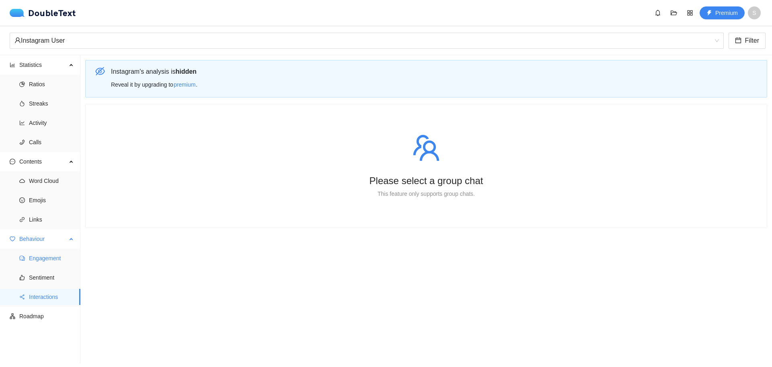
click at [37, 258] on span "Engagement" at bounding box center [51, 258] width 45 height 16
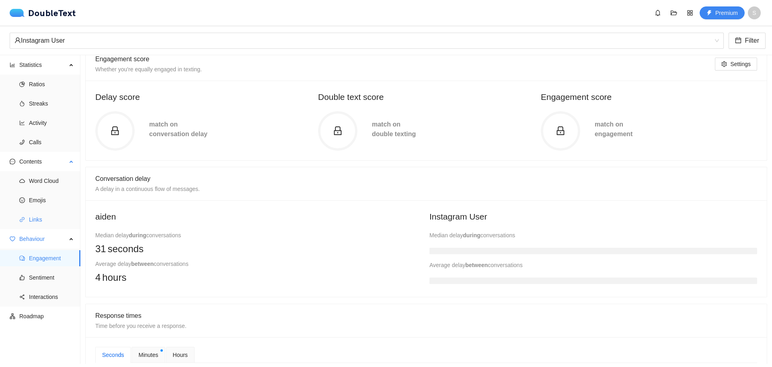
scroll to position [80, 0]
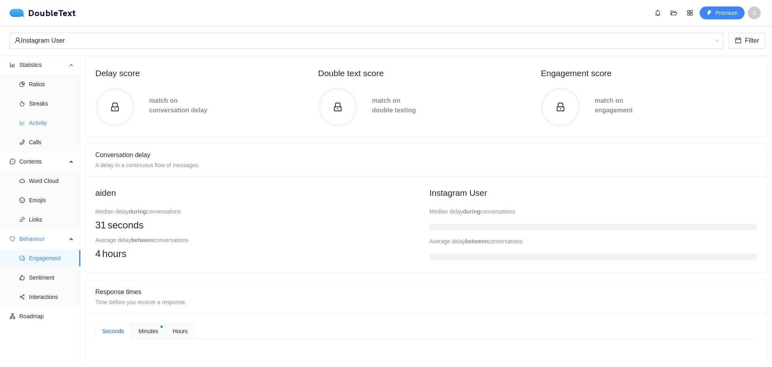
click at [35, 122] on span "Activity" at bounding box center [51, 123] width 45 height 16
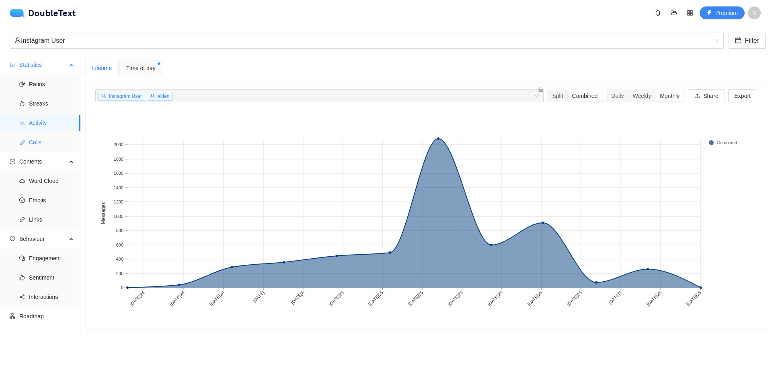
click at [37, 134] on span "Calls" at bounding box center [51, 142] width 45 height 16
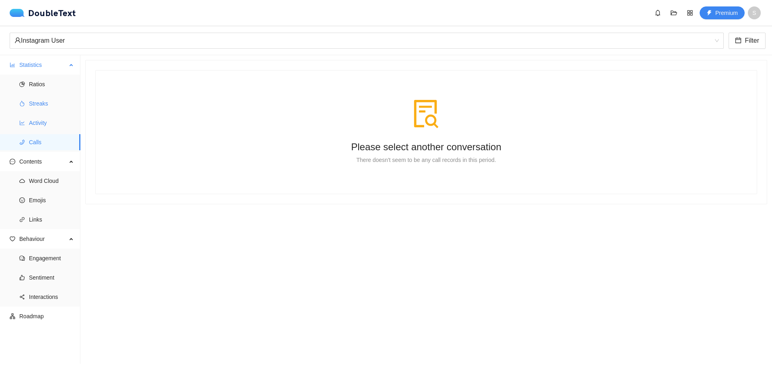
click at [43, 103] on span "Streaks" at bounding box center [51, 103] width 45 height 16
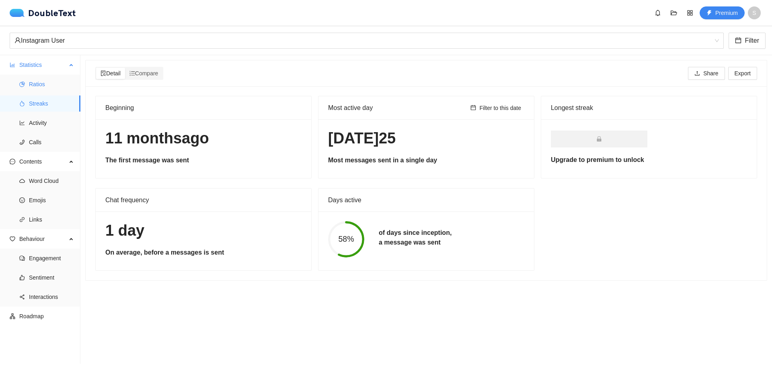
click at [45, 82] on span "Ratios" at bounding box center [51, 84] width 45 height 16
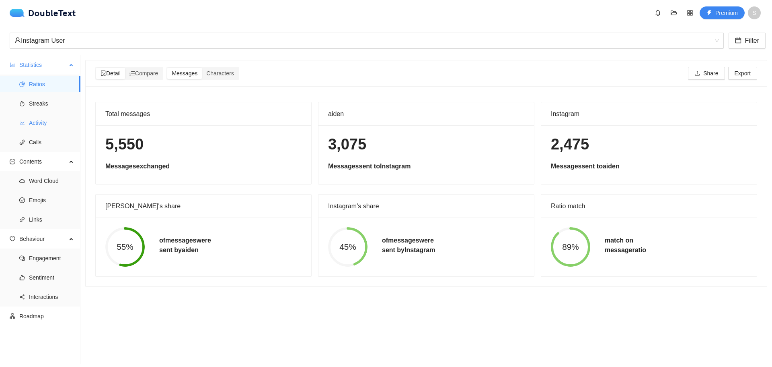
click at [39, 123] on span "Activity" at bounding box center [51, 123] width 45 height 16
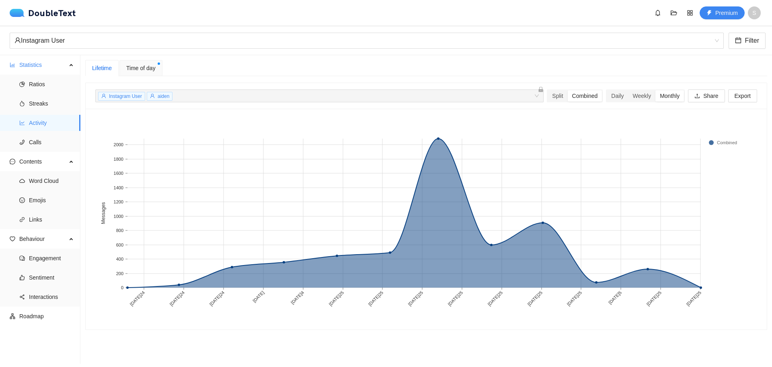
click at [153, 71] on span "Time of day" at bounding box center [140, 68] width 29 height 9
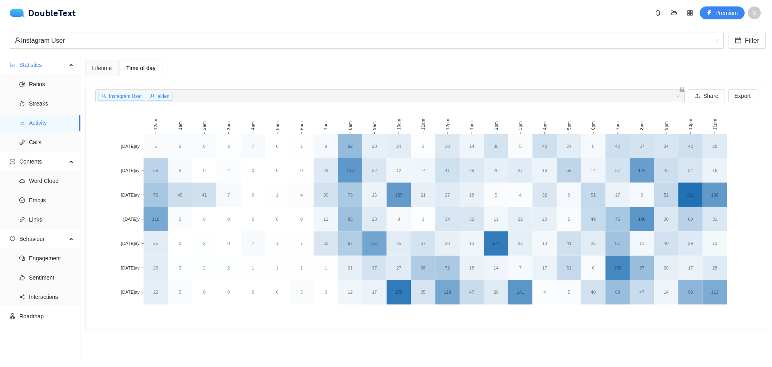
click at [96, 77] on div "Lifetime Time of day + 0 ... Split Combined Daily Weekly Monthly Share Export I…" at bounding box center [426, 195] width 682 height 270
click at [94, 73] on div "Lifetime" at bounding box center [101, 68] width 33 height 16
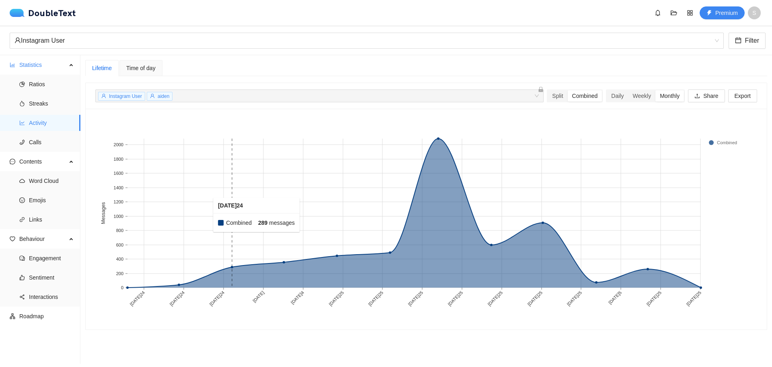
click at [208, 215] on rect at bounding box center [232, 212] width 53 height 149
click at [65, 88] on span "Ratios" at bounding box center [51, 84] width 45 height 16
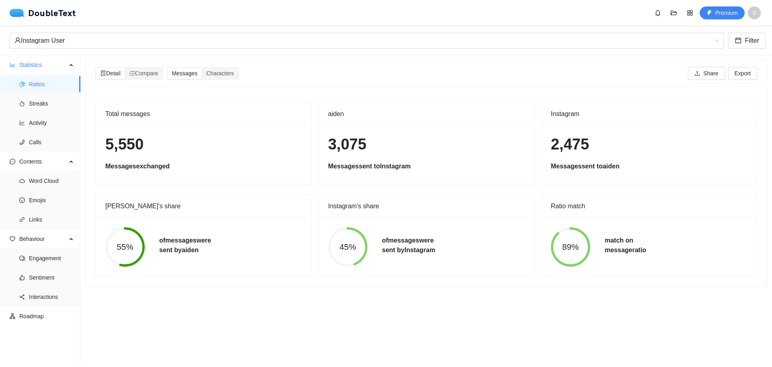
click at [176, 116] on div "Total messages" at bounding box center [203, 113] width 196 height 23
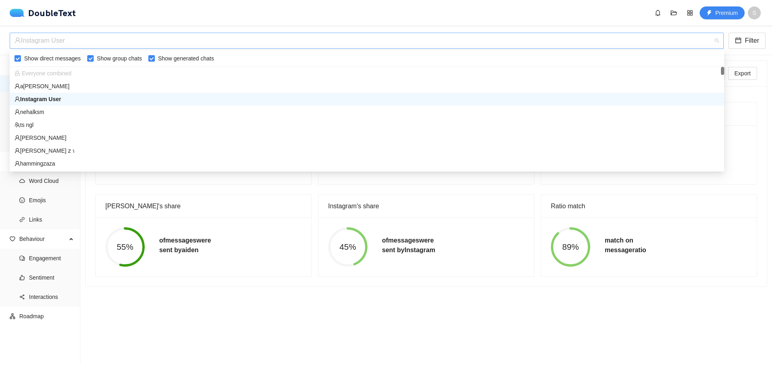
click at [94, 46] on div "Instagram User" at bounding box center [363, 40] width 698 height 15
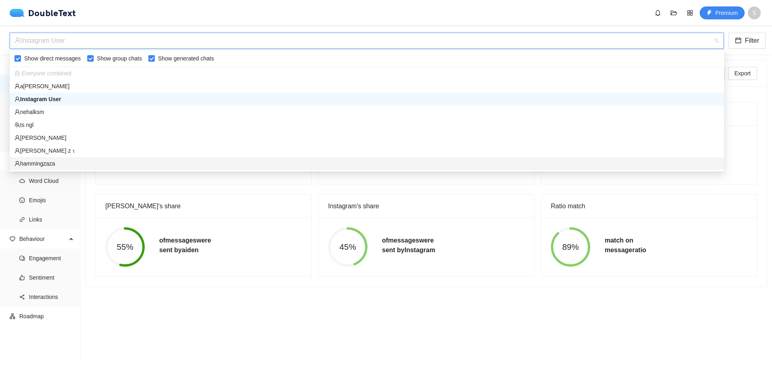
click at [201, 247] on h5 "of messages were sent by [PERSON_NAME]" at bounding box center [185, 244] width 52 height 19
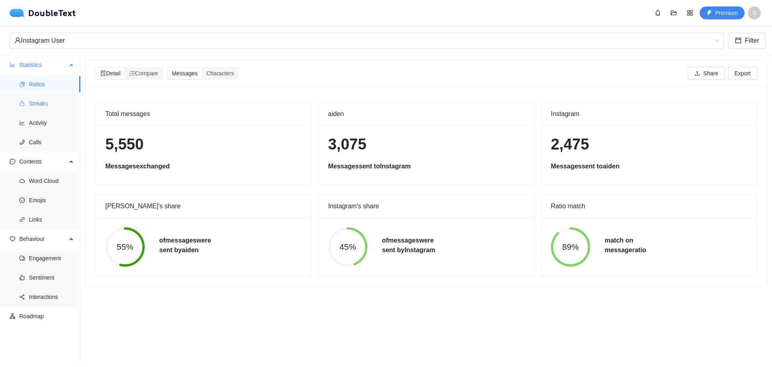
click at [41, 109] on span "Streaks" at bounding box center [51, 103] width 45 height 16
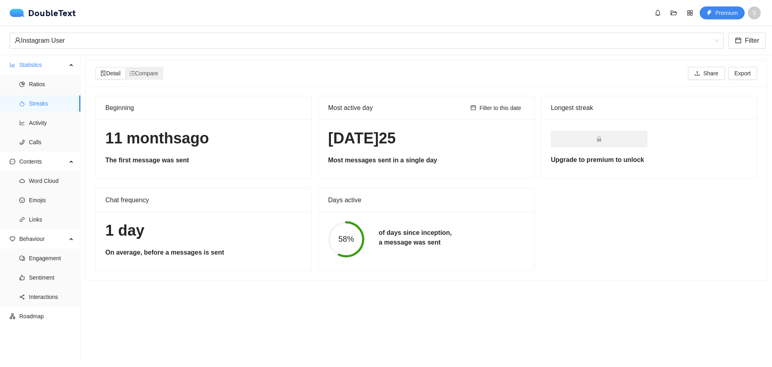
click at [163, 79] on div "Detail Compare" at bounding box center [129, 73] width 68 height 13
click at [42, 186] on span "Word Cloud" at bounding box center [51, 181] width 45 height 16
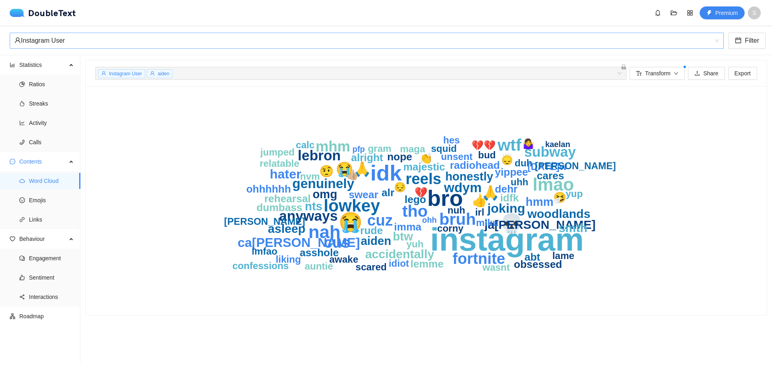
click at [42, 39] on div "Instagram User" at bounding box center [363, 40] width 698 height 15
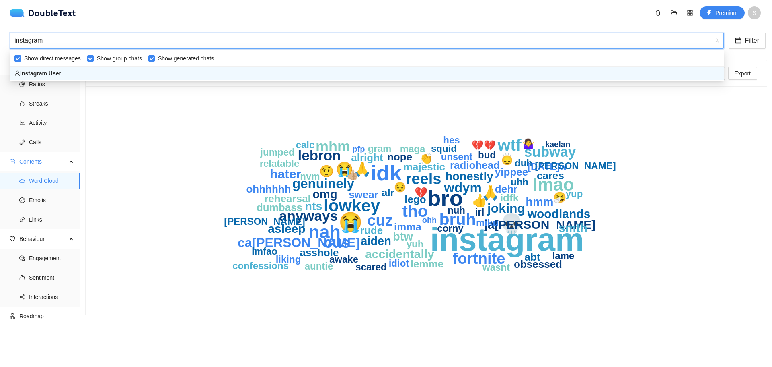
type input "instagram"
click at [109, 157] on div "instagram bro idk 😭 💀 nah lmao lowkey wtf tho bruh reels cuz fortnite cus mhm 🙏…" at bounding box center [426, 200] width 662 height 209
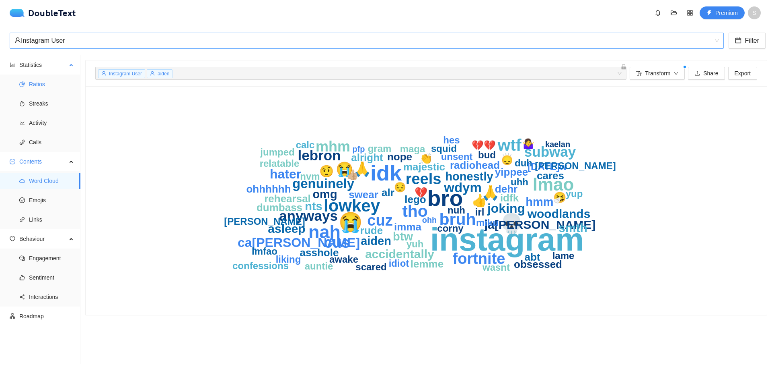
click at [33, 79] on span "Ratios" at bounding box center [51, 84] width 45 height 16
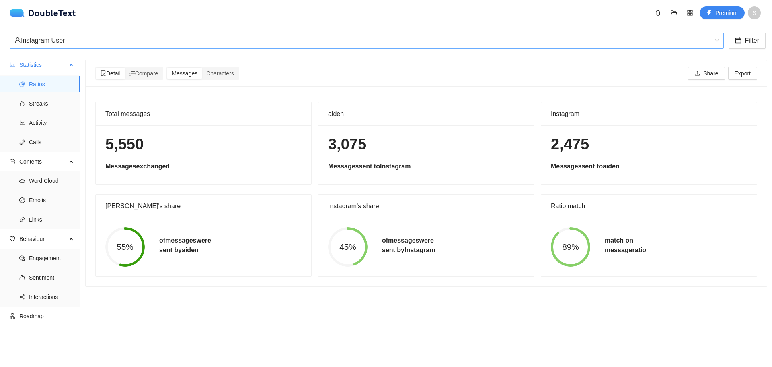
click at [49, 93] on ul "Ratios Streaks Activity Calls" at bounding box center [40, 112] width 80 height 77
click at [54, 100] on span "Streaks" at bounding box center [51, 103] width 45 height 16
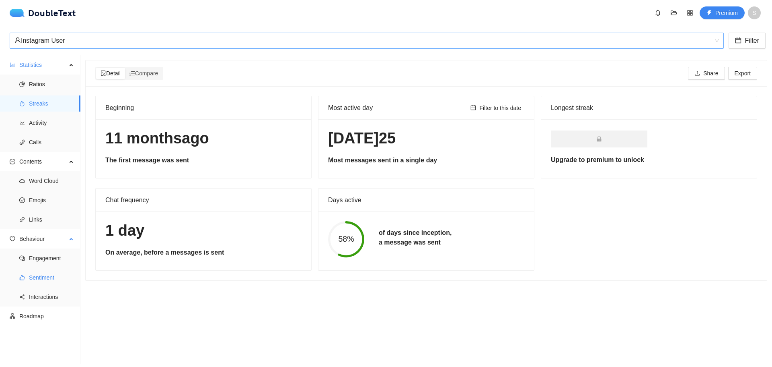
click at [27, 281] on li "Sentiment" at bounding box center [40, 277] width 80 height 16
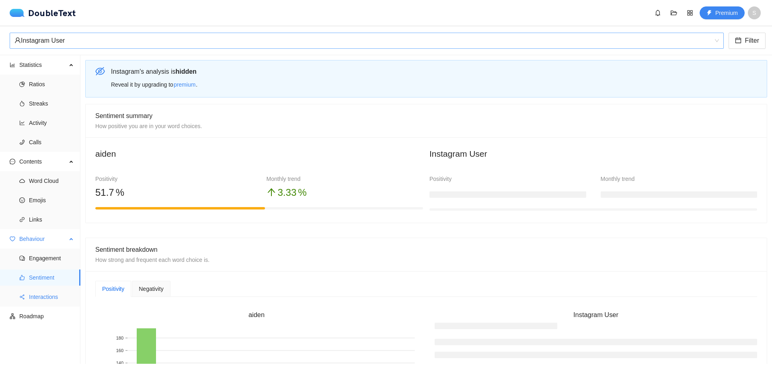
click at [30, 292] on span "Interactions" at bounding box center [51, 296] width 45 height 16
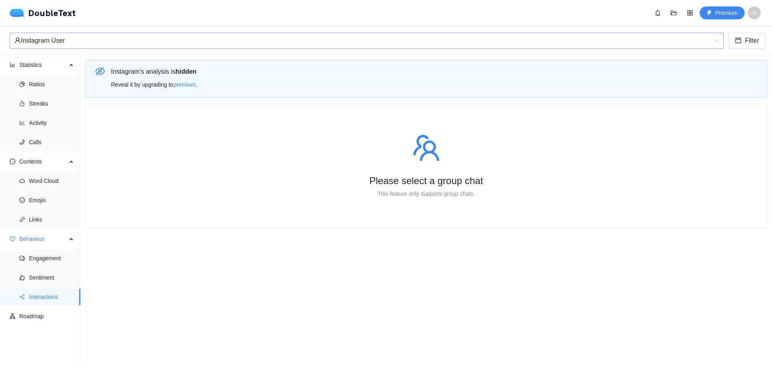
click at [49, 36] on div "Instagram User" at bounding box center [363, 40] width 698 height 15
click at [35, 45] on div "Instagram User" at bounding box center [363, 40] width 698 height 15
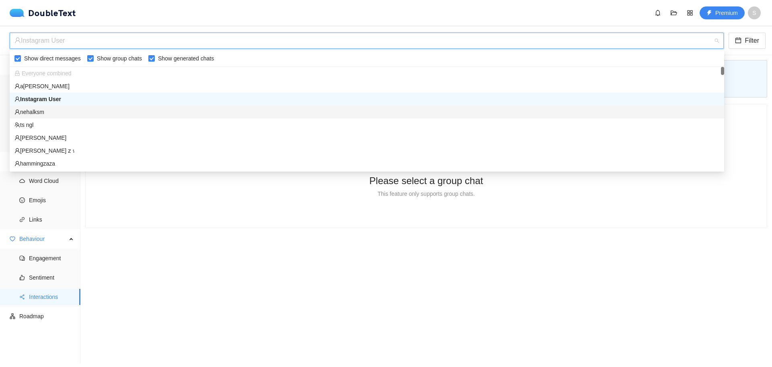
click at [47, 108] on div "nehalksm" at bounding box center [366, 111] width 705 height 9
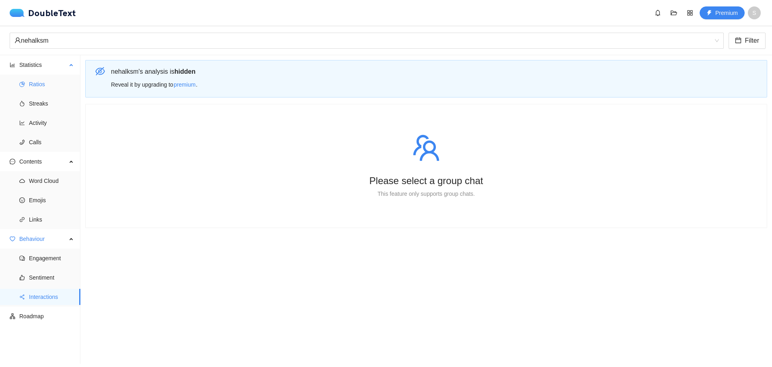
click at [45, 77] on span "Ratios" at bounding box center [51, 84] width 45 height 16
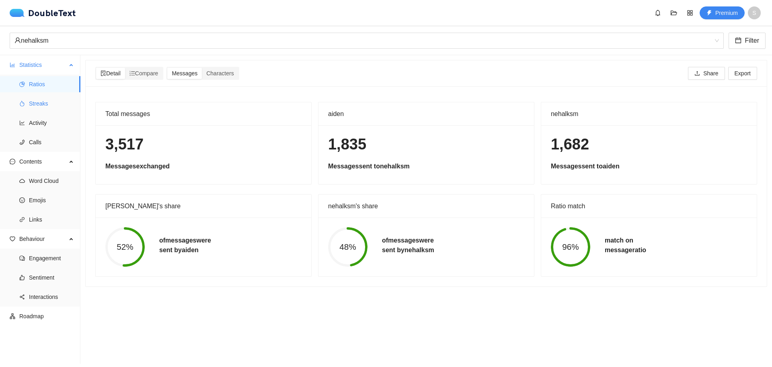
click at [45, 103] on span "Streaks" at bounding box center [51, 103] width 45 height 16
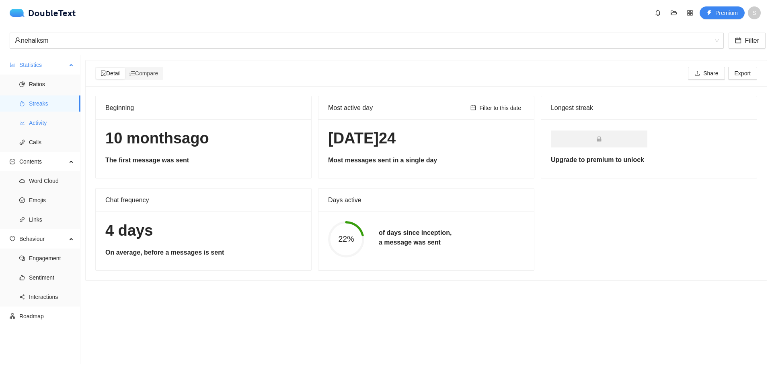
click at [50, 120] on span "Activity" at bounding box center [51, 123] width 45 height 16
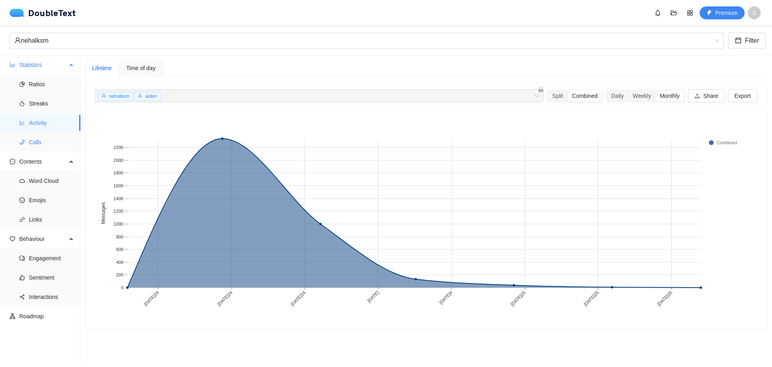
click at [61, 147] on span "Calls" at bounding box center [51, 142] width 45 height 16
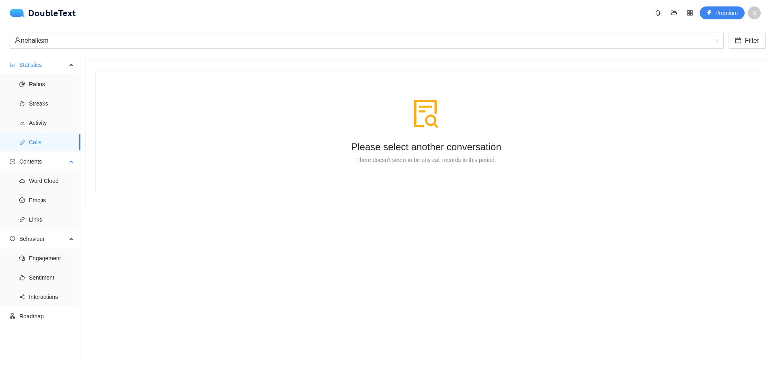
click at [65, 191] on ul "Word Cloud Emojis Links" at bounding box center [40, 200] width 80 height 58
click at [47, 177] on span "Word Cloud" at bounding box center [51, 181] width 45 height 16
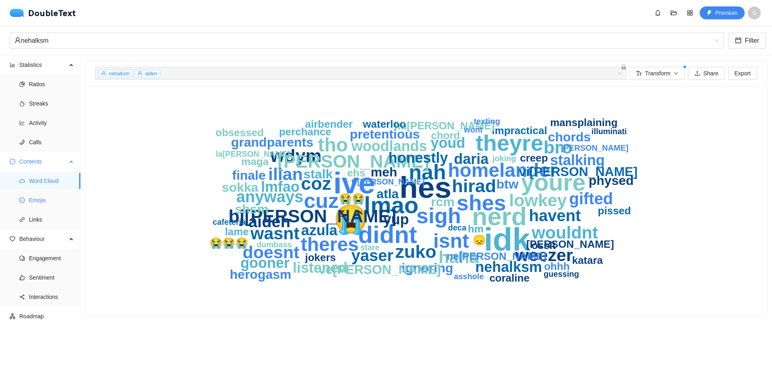
click at [40, 193] on span "Emojis" at bounding box center [51, 200] width 45 height 16
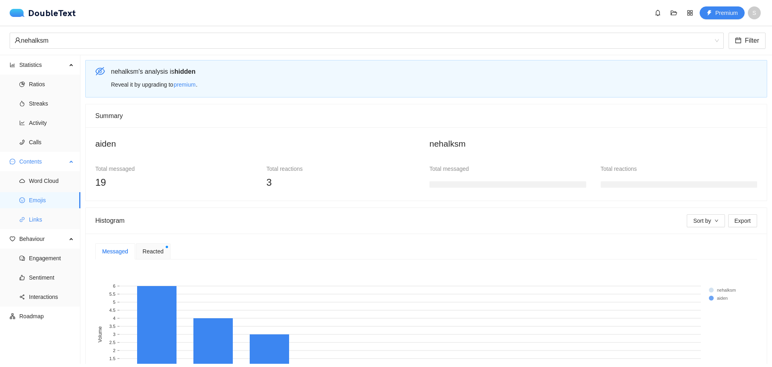
click at [44, 218] on span "Links" at bounding box center [51, 219] width 45 height 16
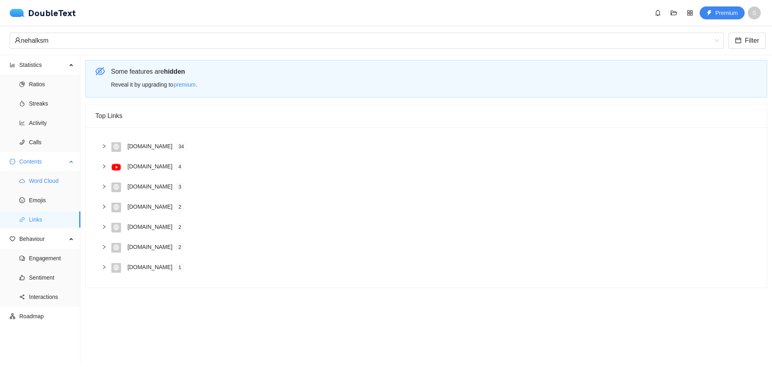
click at [28, 178] on li "Word Cloud" at bounding box center [40, 181] width 80 height 16
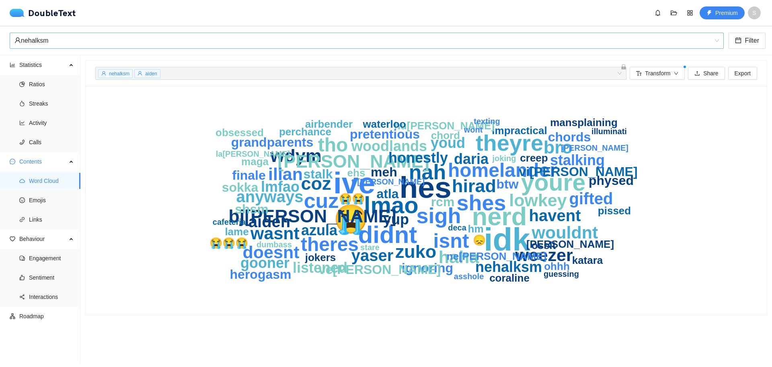
click at [49, 47] on div "nehalksm" at bounding box center [363, 40] width 698 height 15
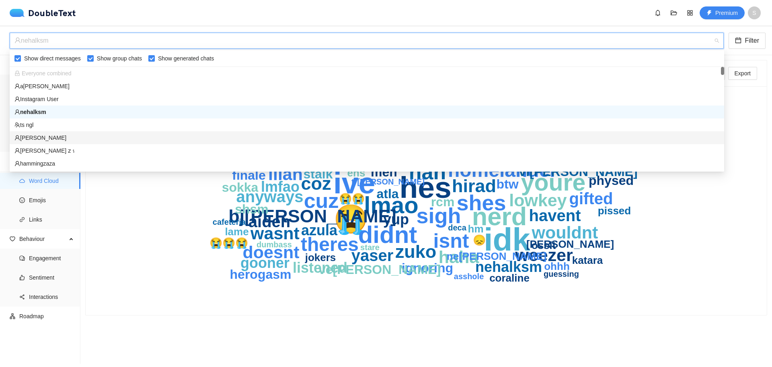
click at [41, 142] on div "[PERSON_NAME]" at bounding box center [366, 137] width 705 height 9
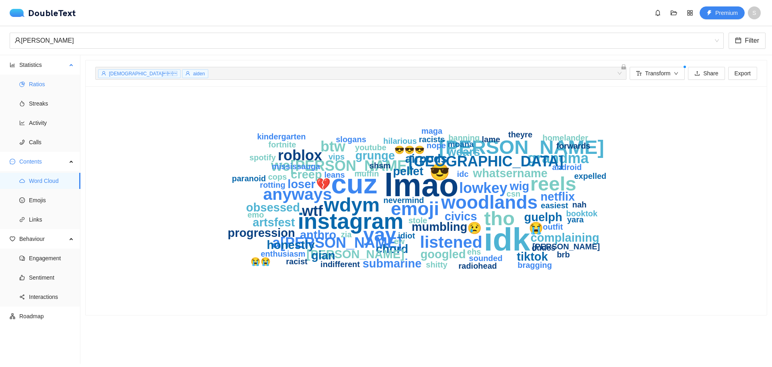
click at [48, 80] on span "Ratios" at bounding box center [51, 84] width 45 height 16
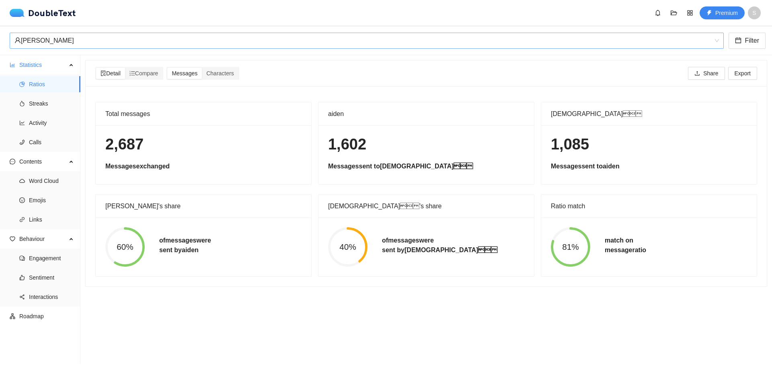
click at [45, 43] on div "[PERSON_NAME]" at bounding box center [363, 40] width 698 height 15
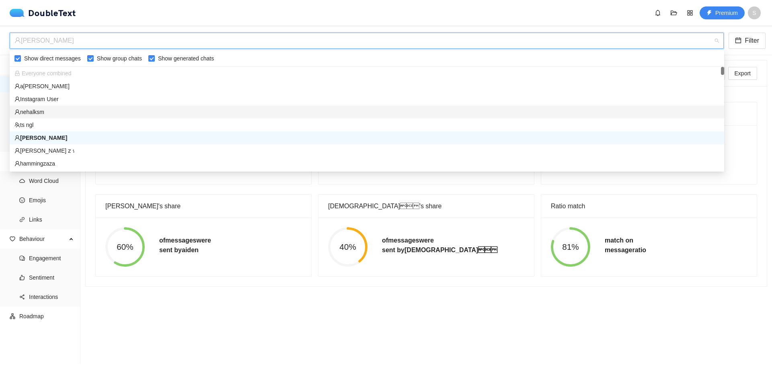
click at [53, 109] on div "nehalksm" at bounding box center [366, 111] width 705 height 9
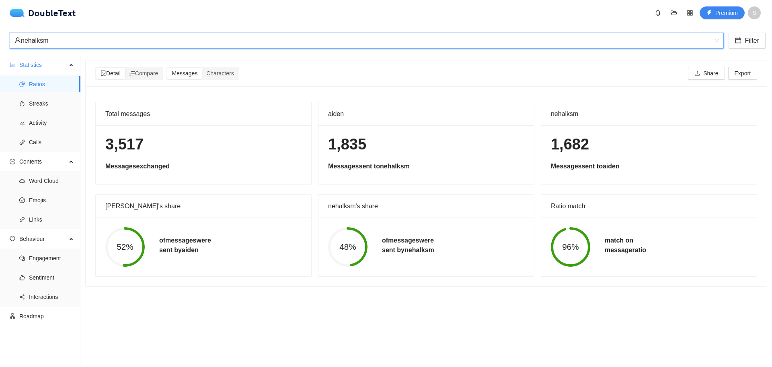
click at [60, 41] on div "nehalksm" at bounding box center [363, 40] width 698 height 15
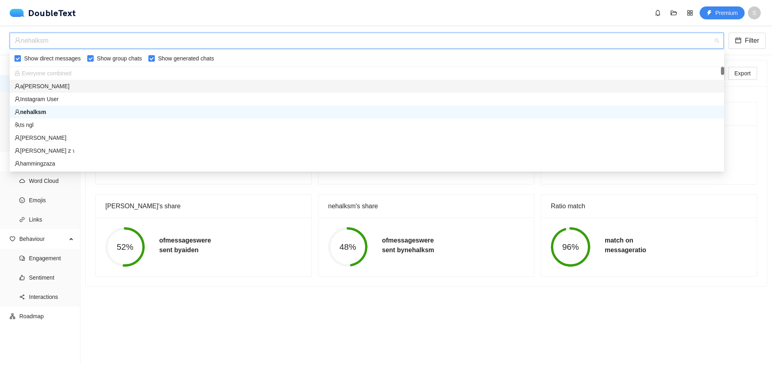
click at [64, 86] on div "a[PERSON_NAME]" at bounding box center [366, 86] width 705 height 9
